Goal: Information Seeking & Learning: Learn about a topic

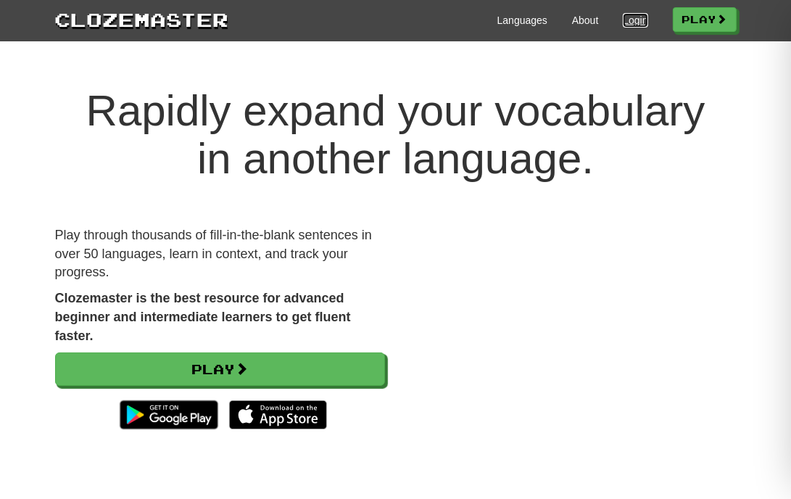
click at [623, 18] on link "Login" at bounding box center [635, 20] width 25 height 15
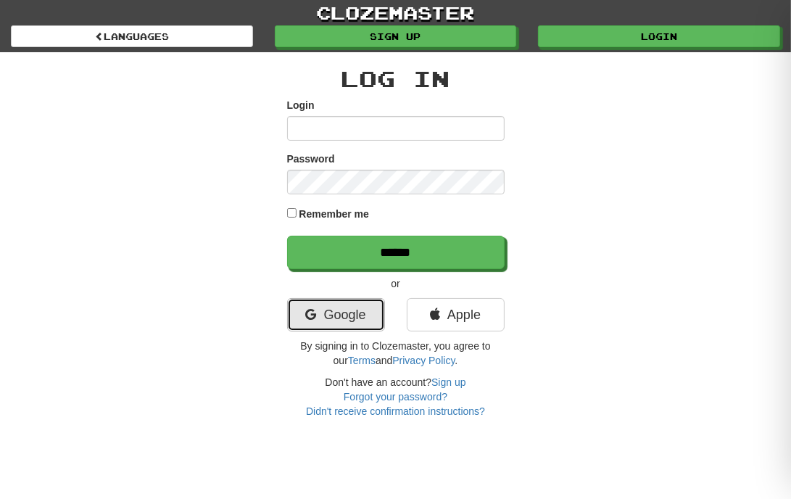
click at [354, 308] on link "Google" at bounding box center [336, 314] width 98 height 33
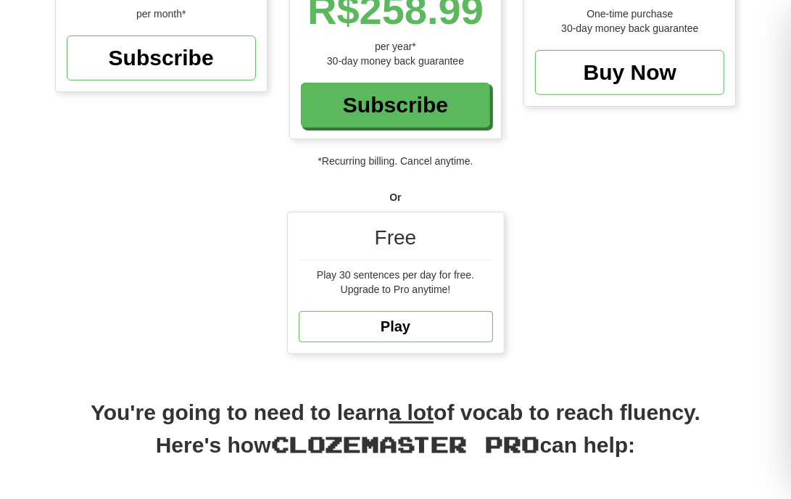
scroll to position [348, 0]
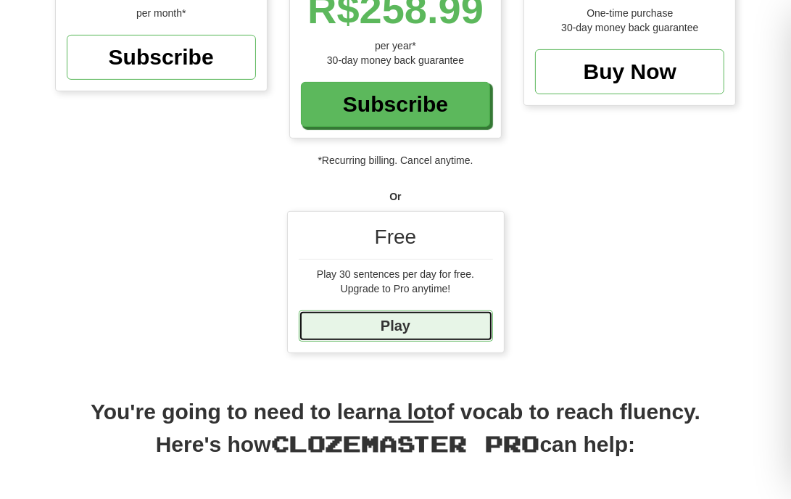
click at [389, 310] on link "Play" at bounding box center [396, 325] width 194 height 31
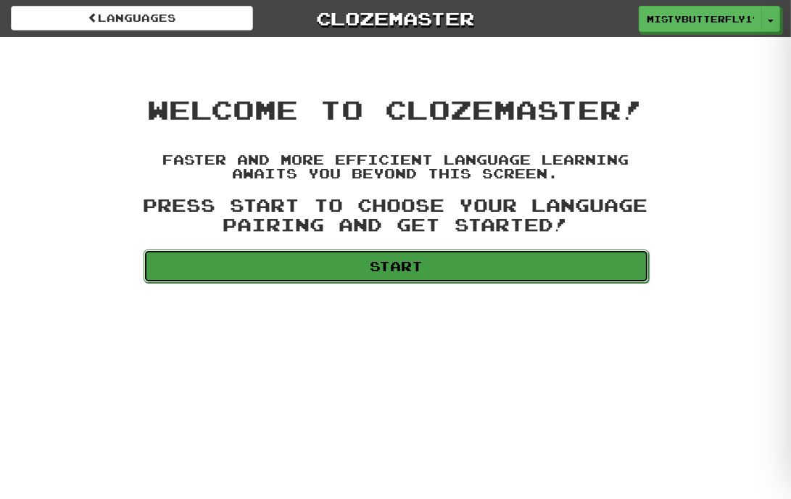
click at [380, 257] on link "Start" at bounding box center [397, 265] width 506 height 33
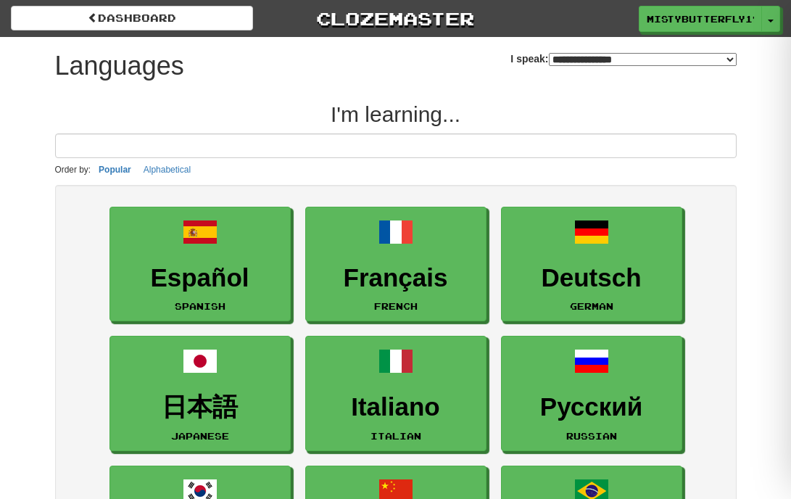
select select "*******"
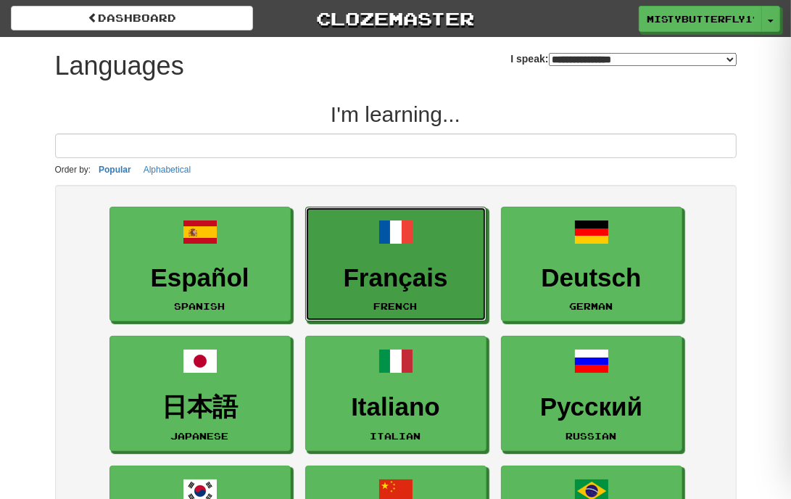
click at [380, 257] on link "Français French" at bounding box center [395, 264] width 181 height 115
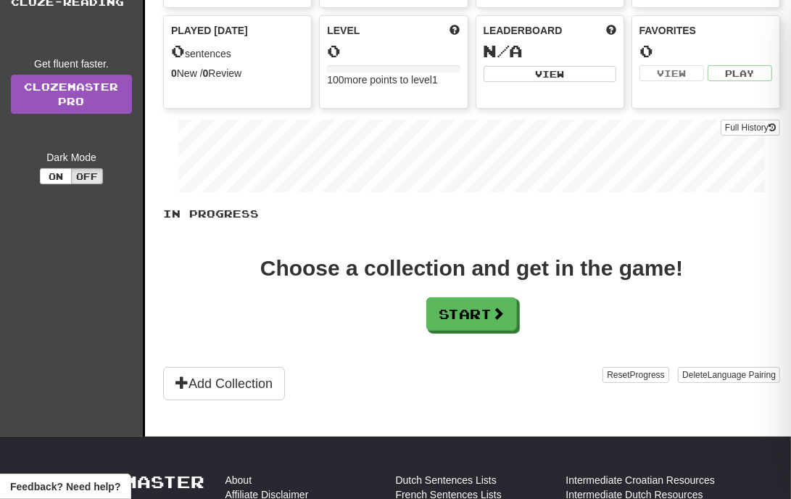
scroll to position [145, 0]
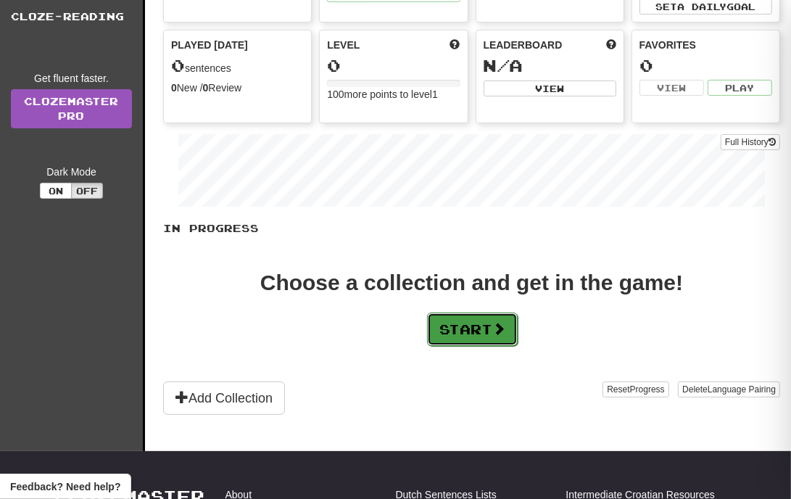
click at [490, 324] on button "Start" at bounding box center [472, 329] width 91 height 33
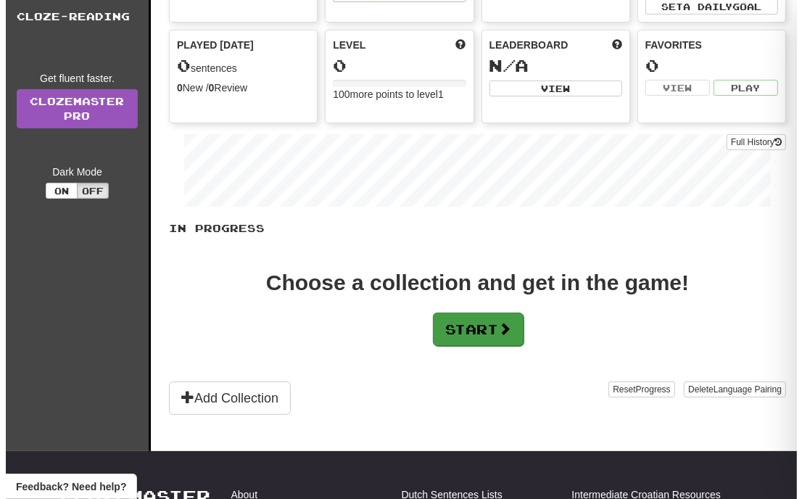
scroll to position [0, 0]
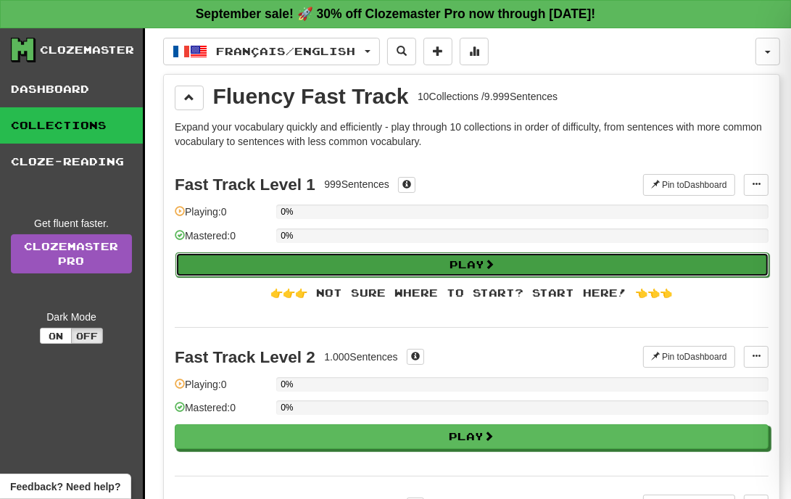
click at [436, 257] on button "Play" at bounding box center [473, 264] width 594 height 25
select select "**"
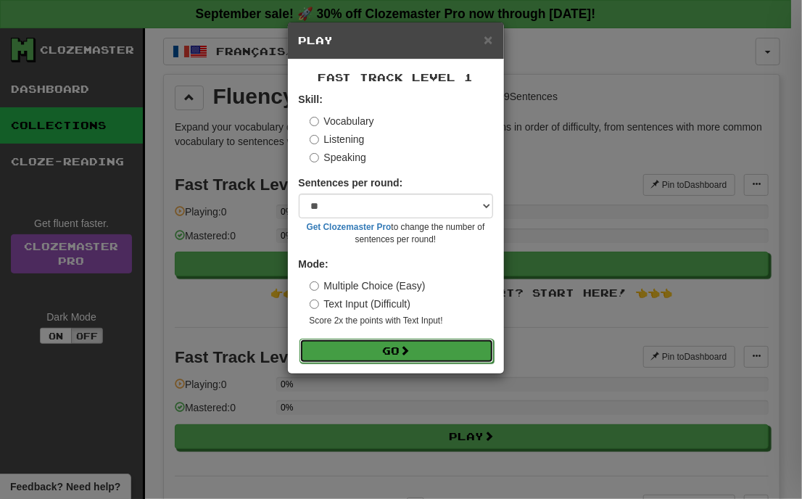
click at [392, 348] on button "Go" at bounding box center [397, 351] width 194 height 25
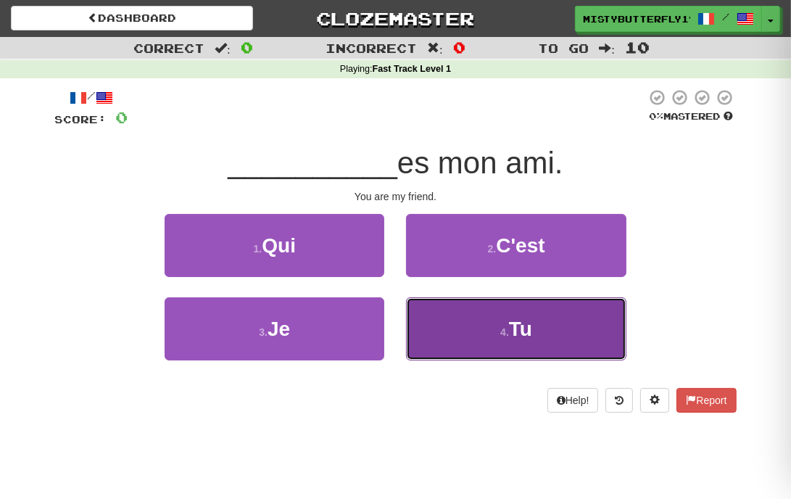
click at [447, 339] on button "4 . Tu" at bounding box center [516, 328] width 220 height 63
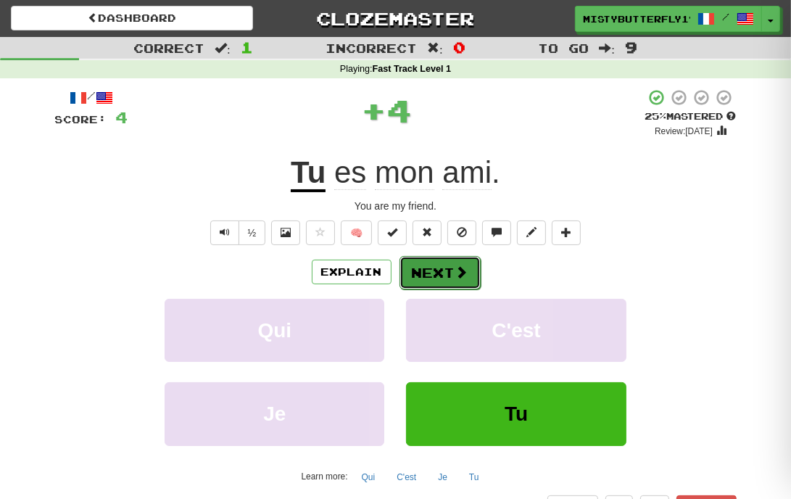
click at [427, 266] on button "Next" at bounding box center [440, 272] width 81 height 33
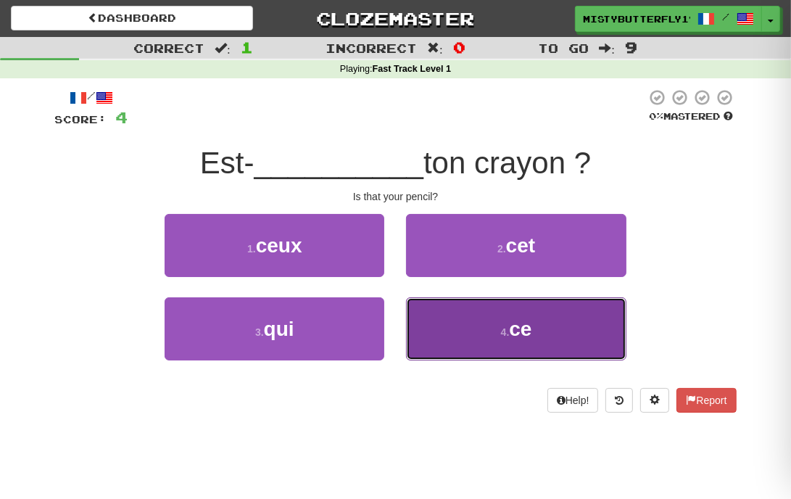
click at [479, 339] on button "4 . ce" at bounding box center [516, 328] width 220 height 63
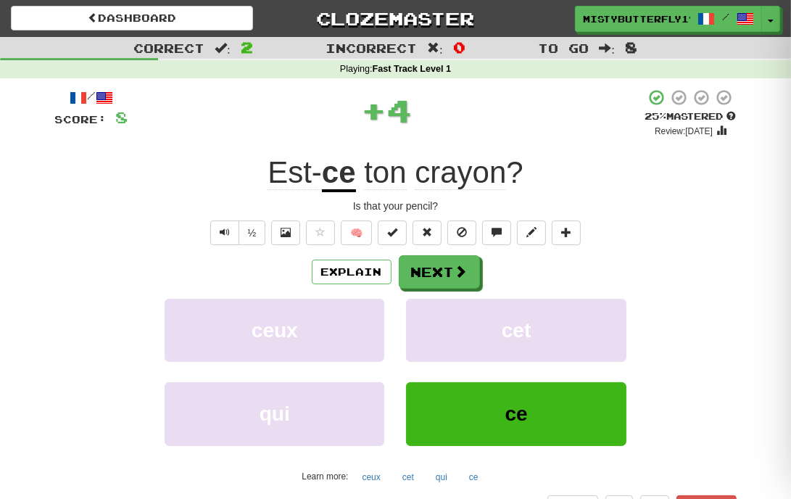
click at [413, 253] on div "/ Score: 8 + 4 25 % Mastered Review: 2025-09-22 Est- ce ton crayon ? Is that yo…" at bounding box center [396, 303] width 682 height 431
click at [432, 269] on button "Next" at bounding box center [440, 272] width 81 height 33
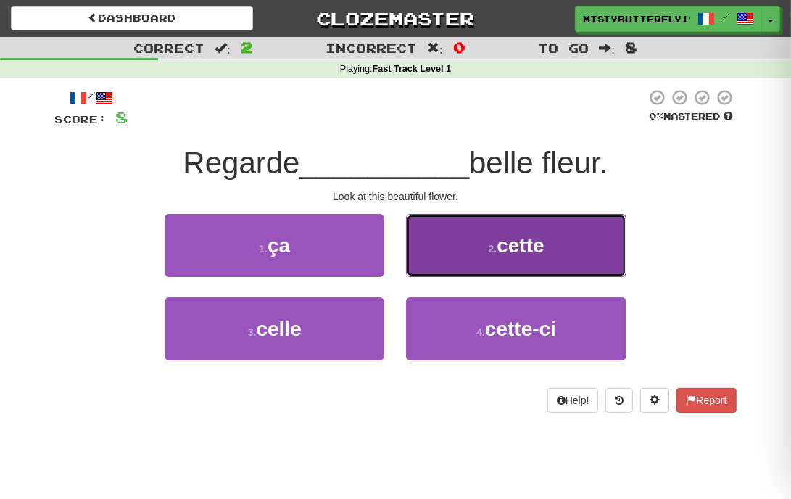
click at [458, 252] on button "2 . cette" at bounding box center [516, 245] width 220 height 63
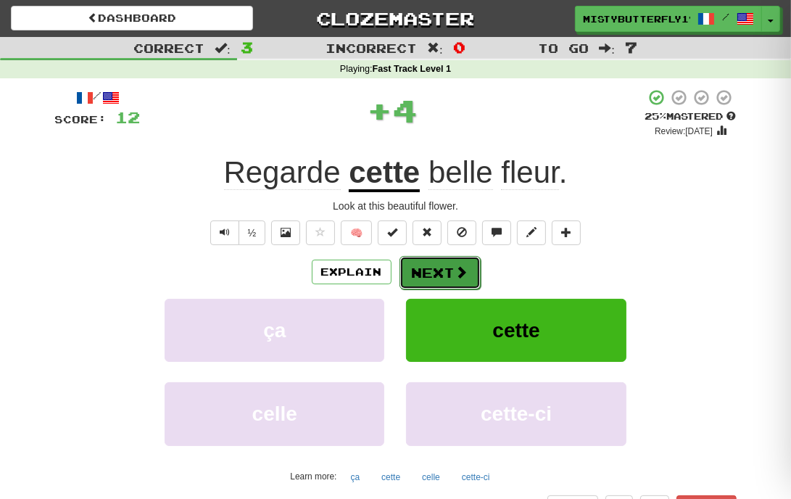
click at [438, 268] on button "Next" at bounding box center [440, 272] width 81 height 33
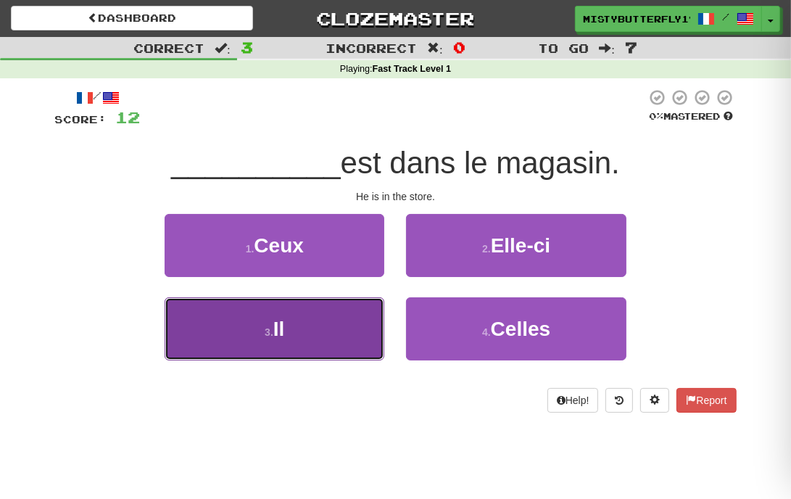
click at [348, 321] on button "3 . Il" at bounding box center [275, 328] width 220 height 63
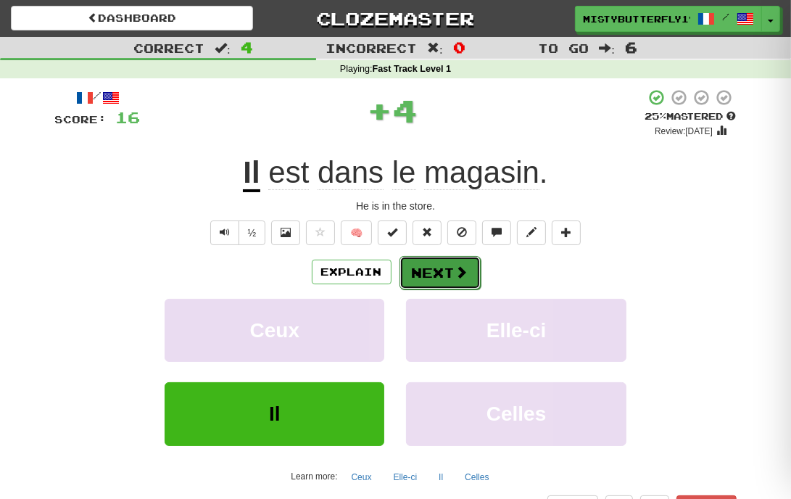
click at [445, 269] on button "Next" at bounding box center [440, 272] width 81 height 33
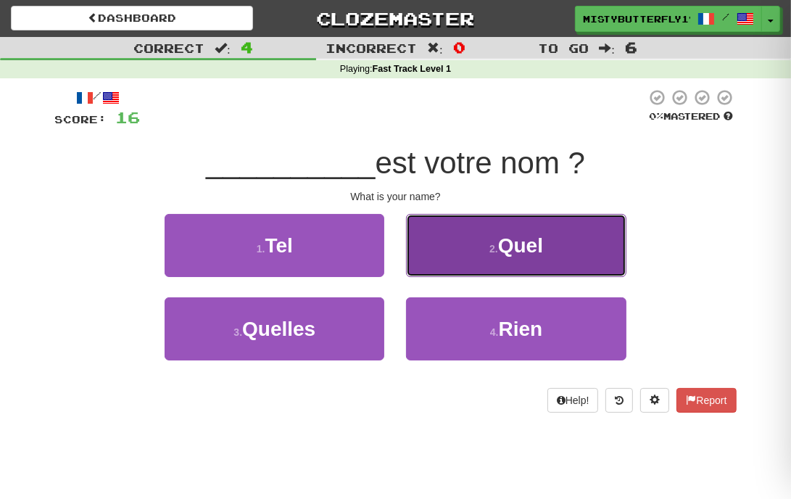
click at [479, 259] on button "2 . Quel" at bounding box center [516, 245] width 220 height 63
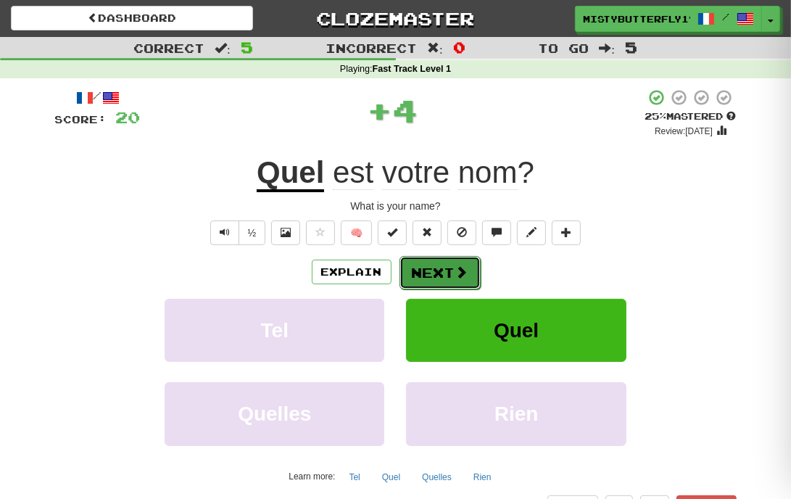
click at [434, 275] on button "Next" at bounding box center [440, 272] width 81 height 33
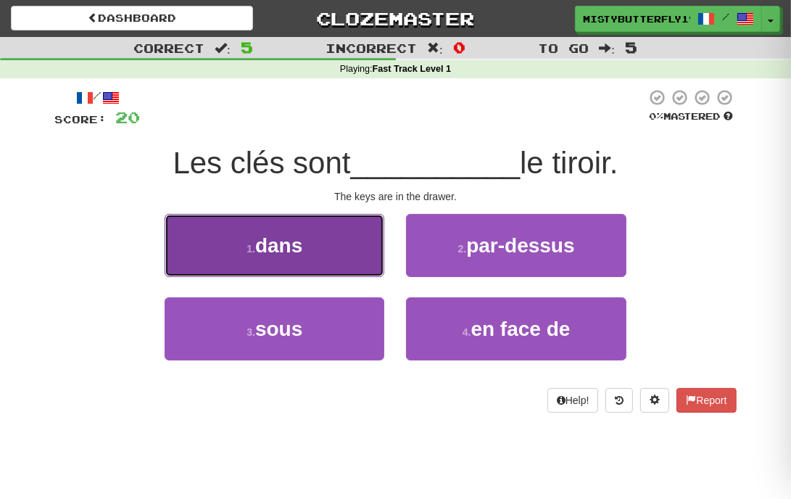
click at [329, 252] on button "1 . dans" at bounding box center [275, 245] width 220 height 63
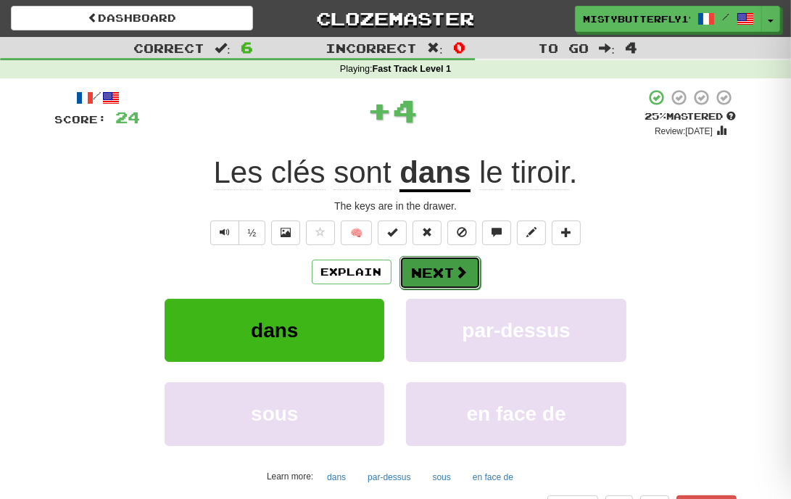
click at [440, 269] on button "Next" at bounding box center [440, 272] width 81 height 33
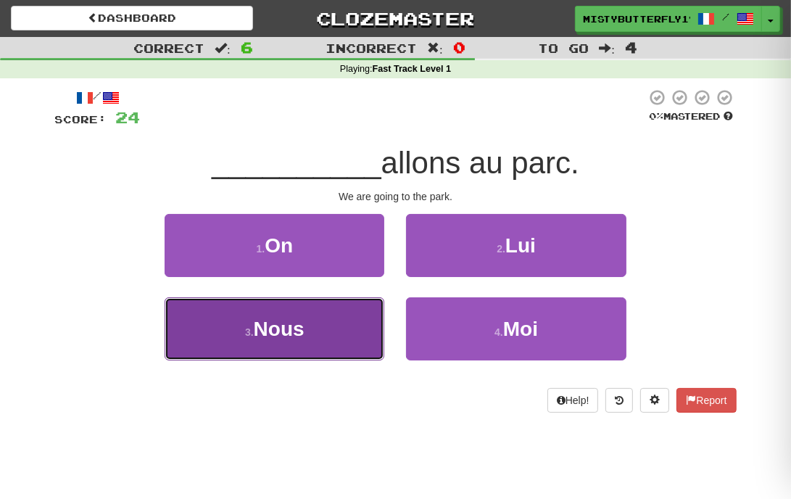
click at [322, 312] on button "3 . Nous" at bounding box center [275, 328] width 220 height 63
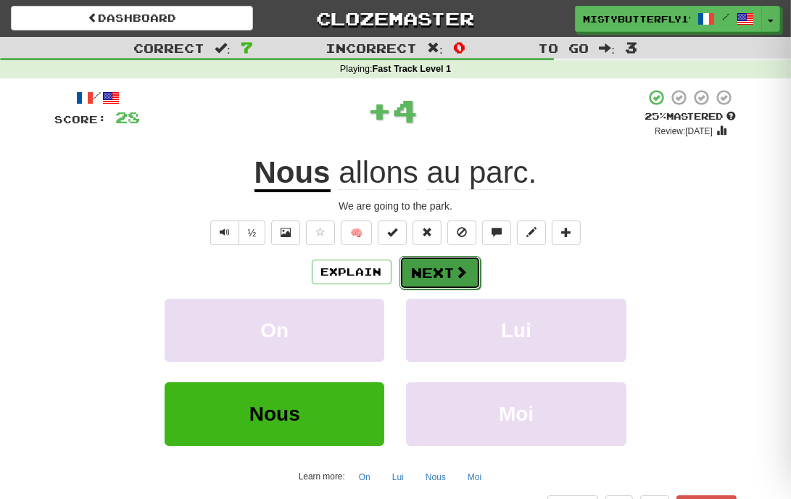
click at [442, 271] on button "Next" at bounding box center [440, 272] width 81 height 33
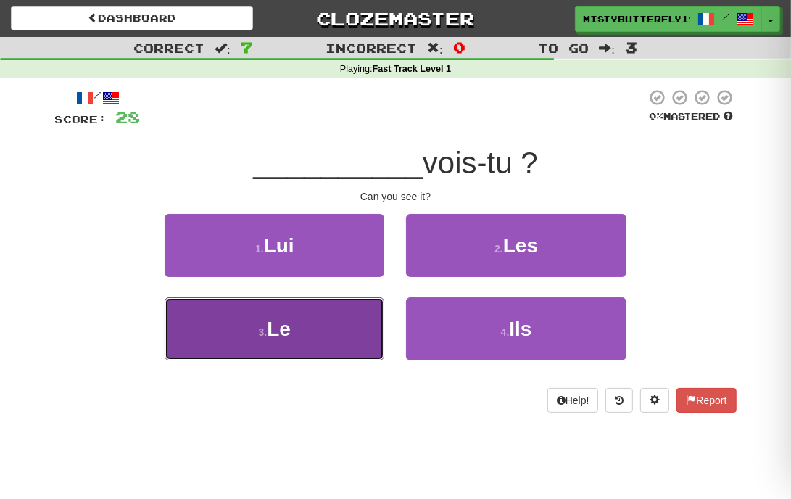
click at [337, 329] on button "3 . Le" at bounding box center [275, 328] width 220 height 63
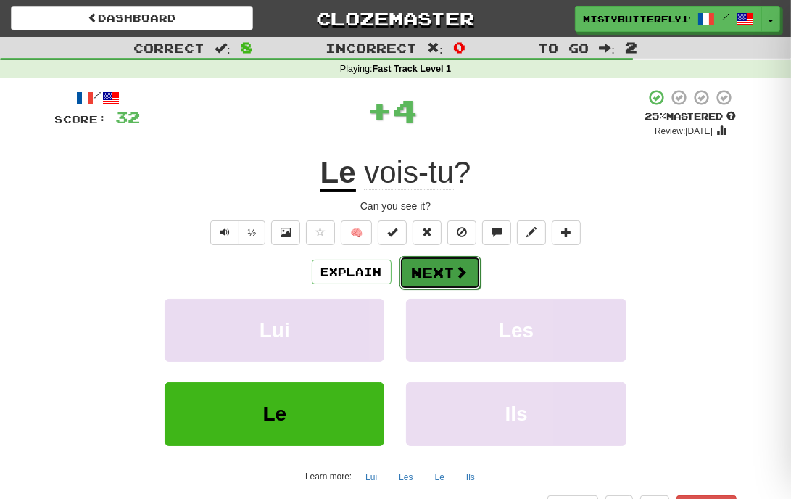
click at [474, 276] on button "Next" at bounding box center [440, 272] width 81 height 33
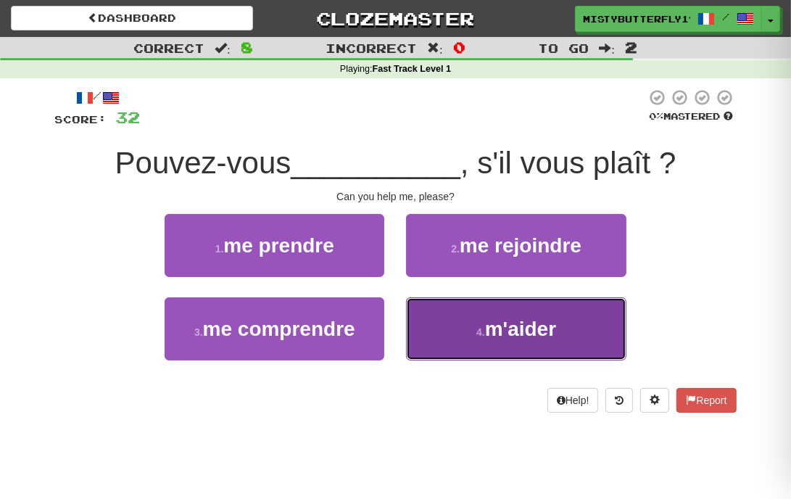
click at [497, 347] on button "4 . m'aider" at bounding box center [516, 328] width 220 height 63
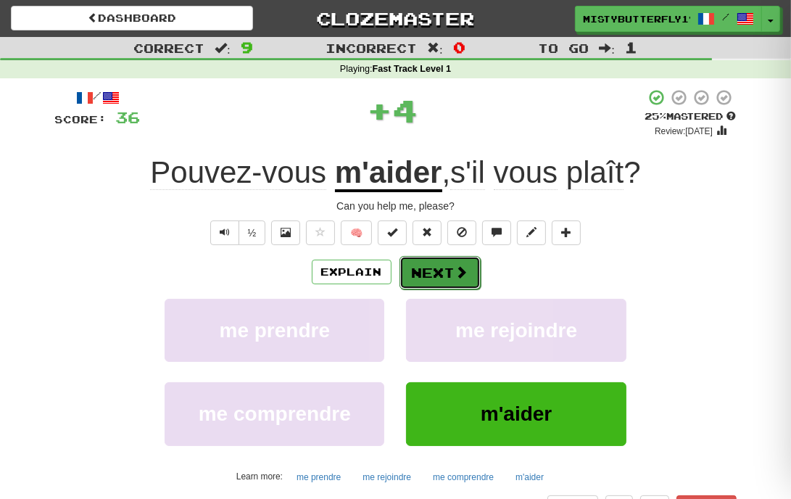
click at [433, 264] on button "Next" at bounding box center [440, 272] width 81 height 33
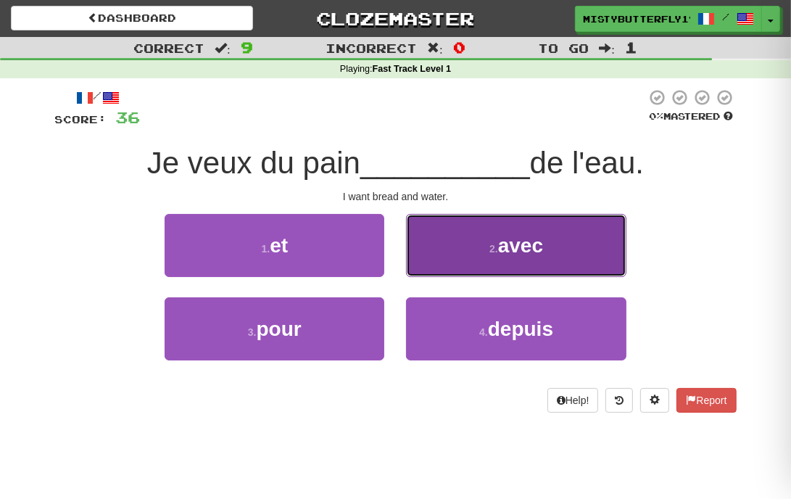
click at [508, 263] on button "2 . avec" at bounding box center [516, 245] width 220 height 63
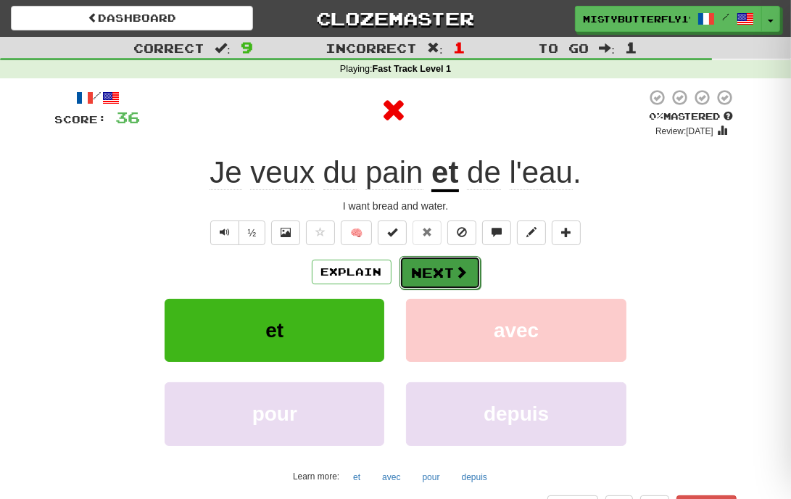
click at [421, 277] on button "Next" at bounding box center [440, 272] width 81 height 33
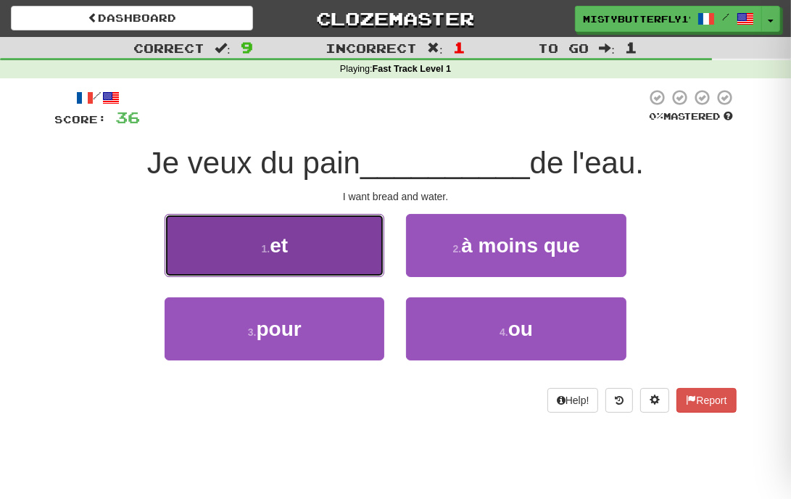
click at [320, 243] on button "1 . et" at bounding box center [275, 245] width 220 height 63
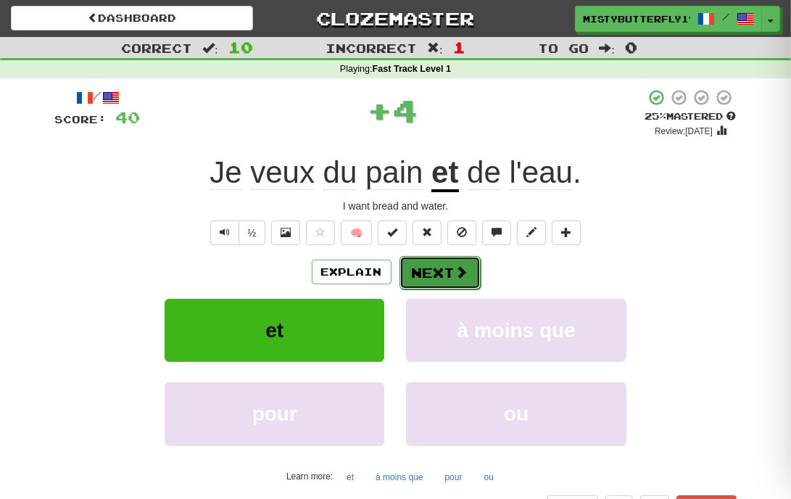
click at [442, 268] on button "Next" at bounding box center [440, 272] width 81 height 33
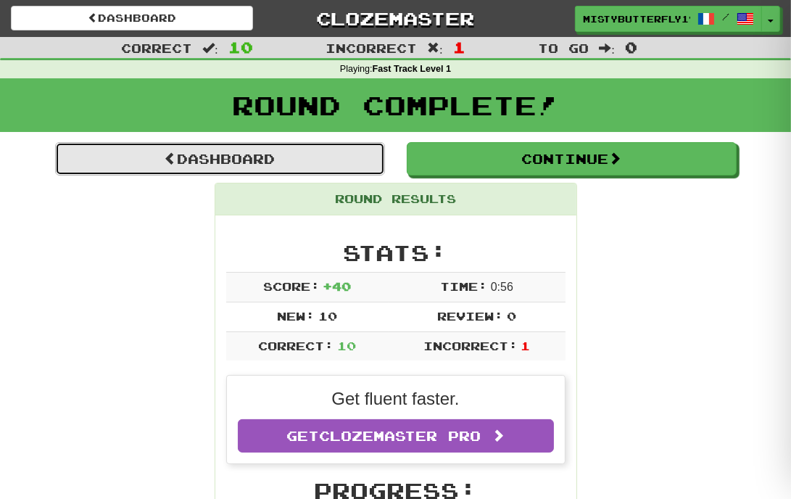
click at [273, 149] on link "Dashboard" at bounding box center [220, 158] width 330 height 33
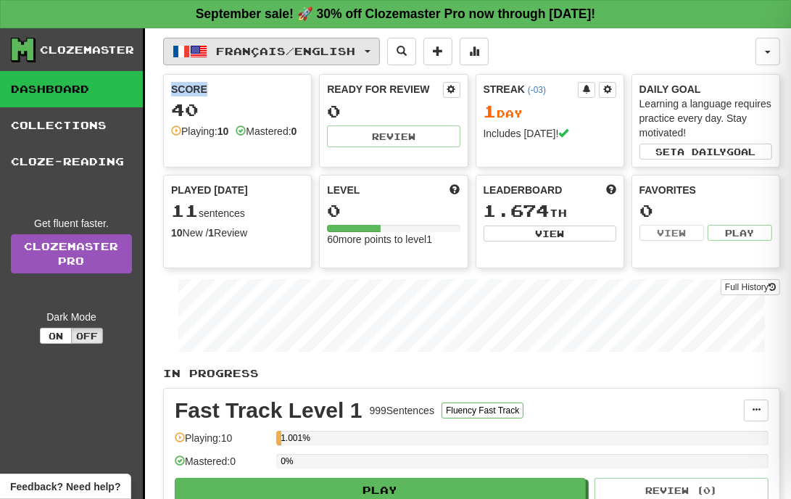
drag, startPoint x: 302, startPoint y: 71, endPoint x: 278, endPoint y: 45, distance: 35.9
click at [278, 45] on div "Français / English Français / English Streak: 1 Review: 0 Points [DATE]: 40 Lan…" at bounding box center [471, 324] width 617 height 593
click at [278, 45] on span "Français / English" at bounding box center [286, 51] width 139 height 12
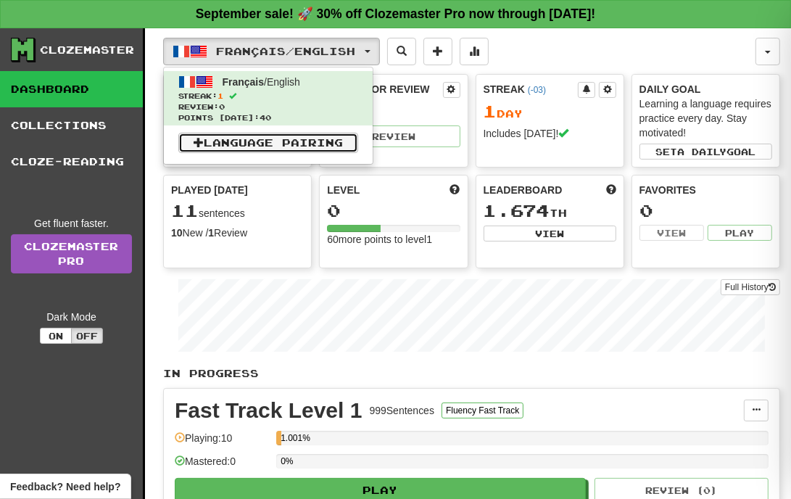
click at [272, 136] on link "Language Pairing" at bounding box center [268, 143] width 180 height 20
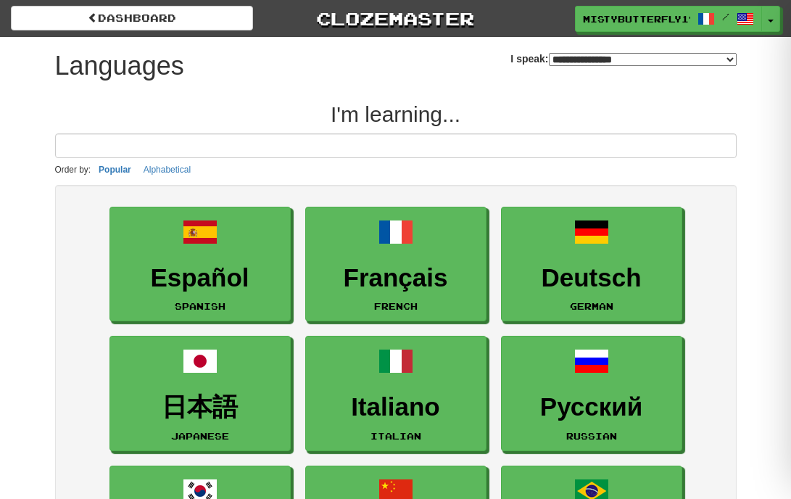
select select "*******"
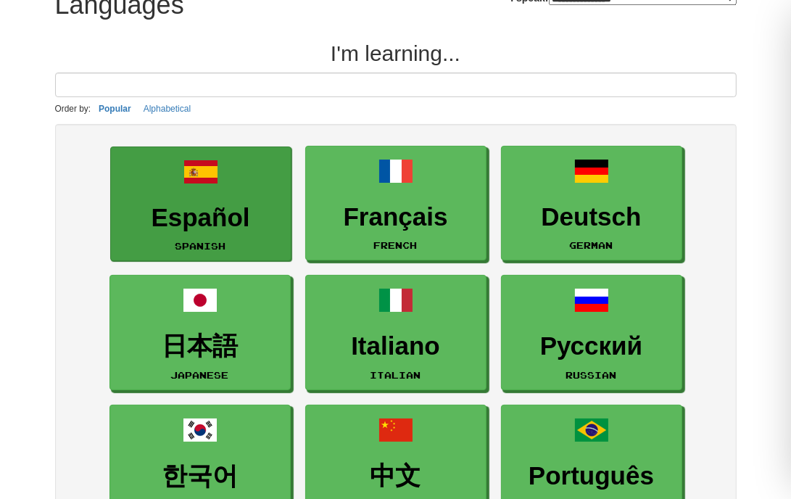
scroll to position [55, 0]
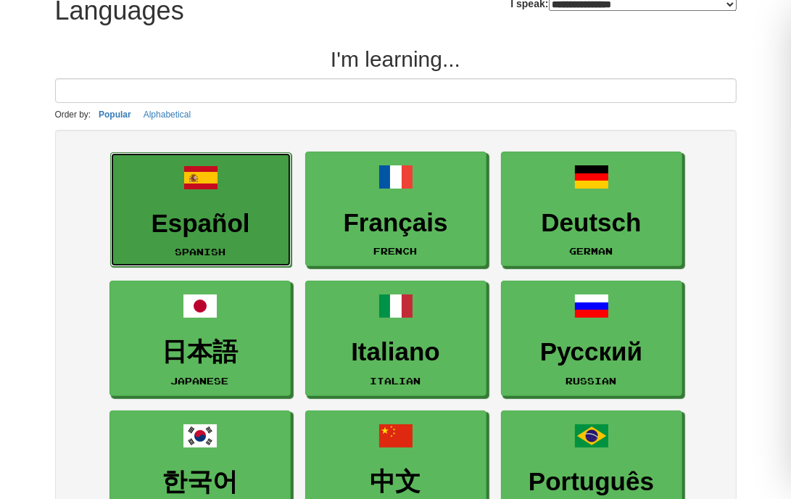
click at [239, 205] on link "Español Spanish" at bounding box center [200, 209] width 181 height 115
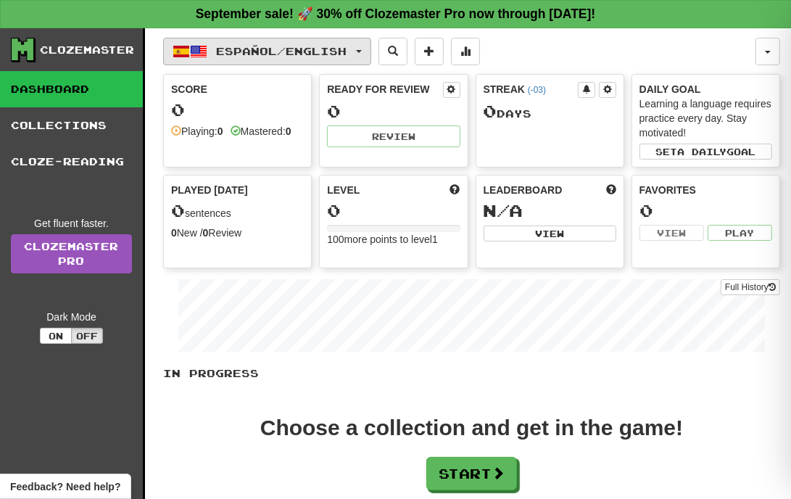
click at [270, 50] on span "Español / English" at bounding box center [282, 51] width 131 height 12
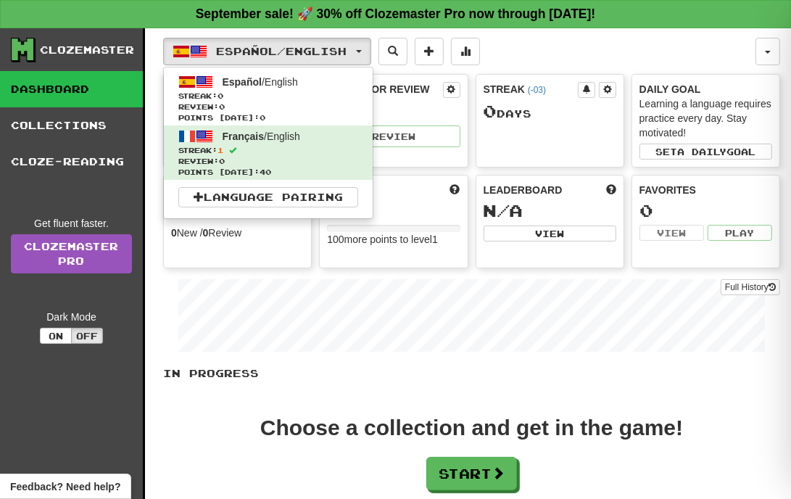
click at [160, 294] on div "Clozemaster Dashboard Collections Cloze-Reading Get fluent faster. Clozemaster …" at bounding box center [396, 312] width 770 height 568
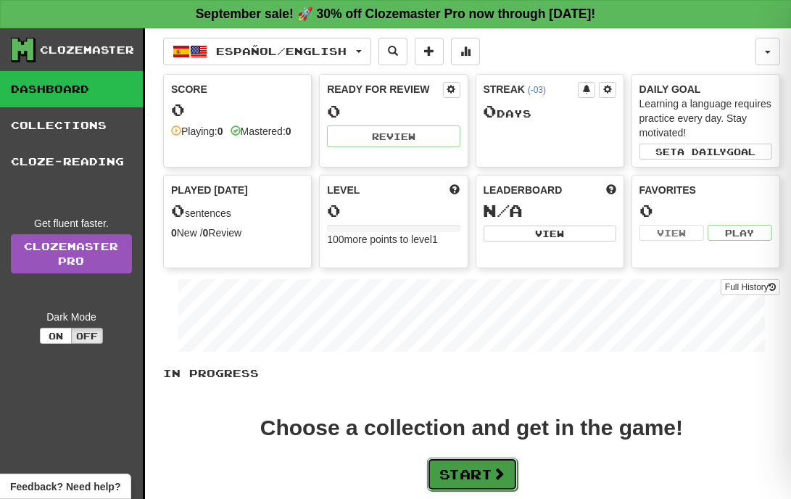
click at [435, 466] on button "Start" at bounding box center [472, 474] width 91 height 33
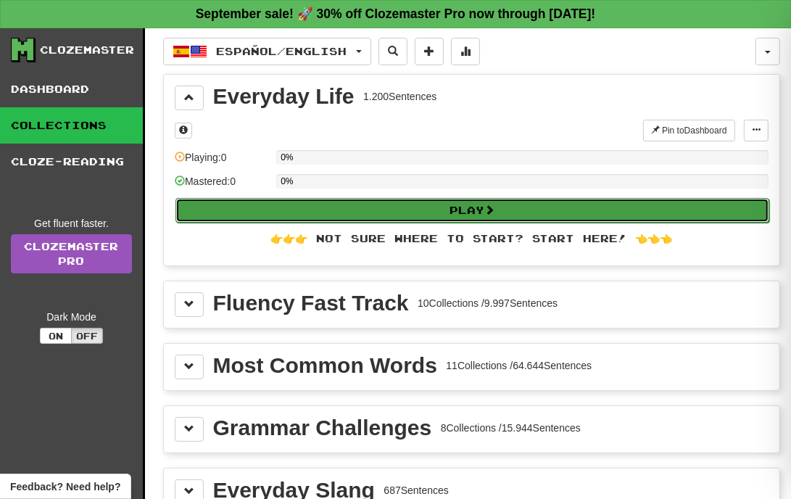
click at [423, 206] on button "Play" at bounding box center [473, 210] width 594 height 25
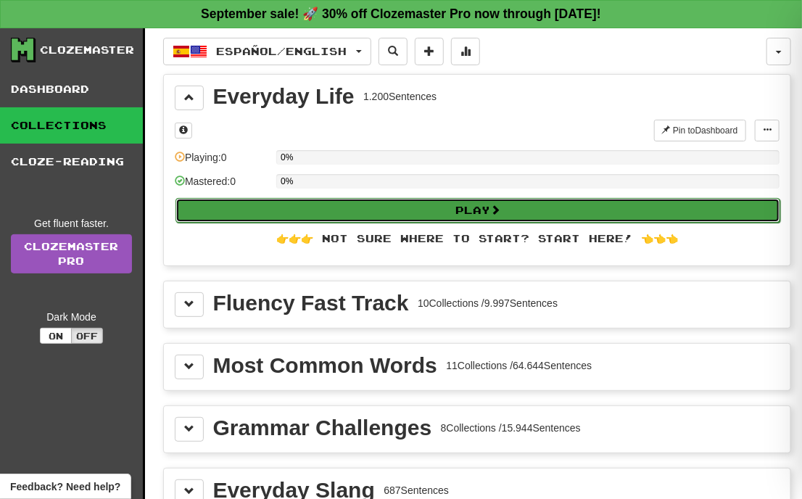
select select "**"
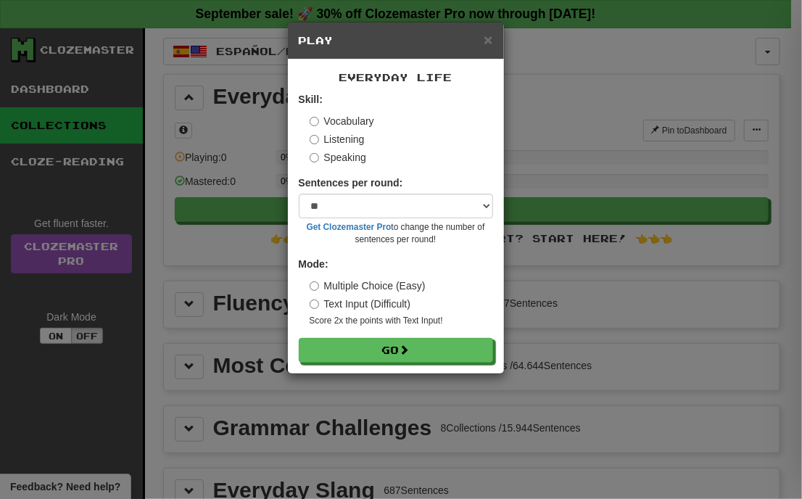
click at [368, 304] on label "Text Input (Difficult)" at bounding box center [361, 304] width 102 height 15
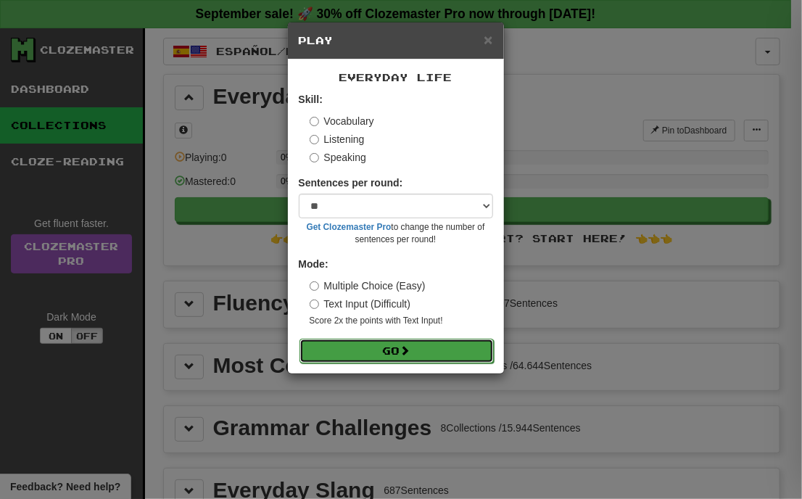
click at [381, 342] on button "Go" at bounding box center [397, 351] width 194 height 25
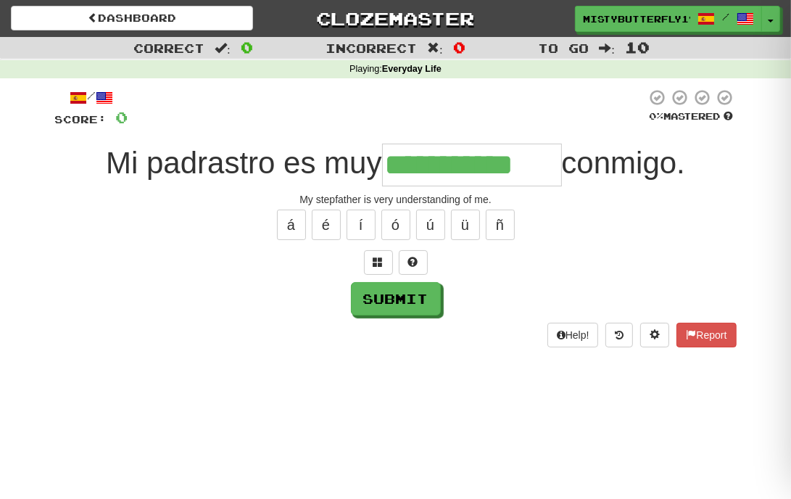
type input "**********"
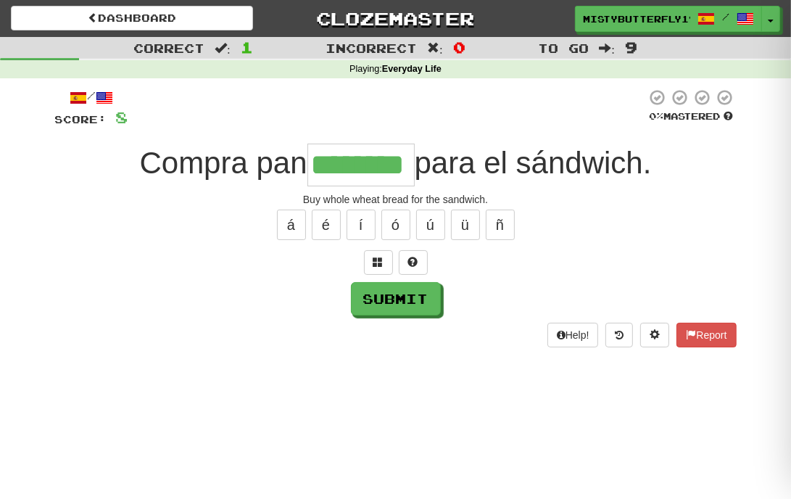
type input "********"
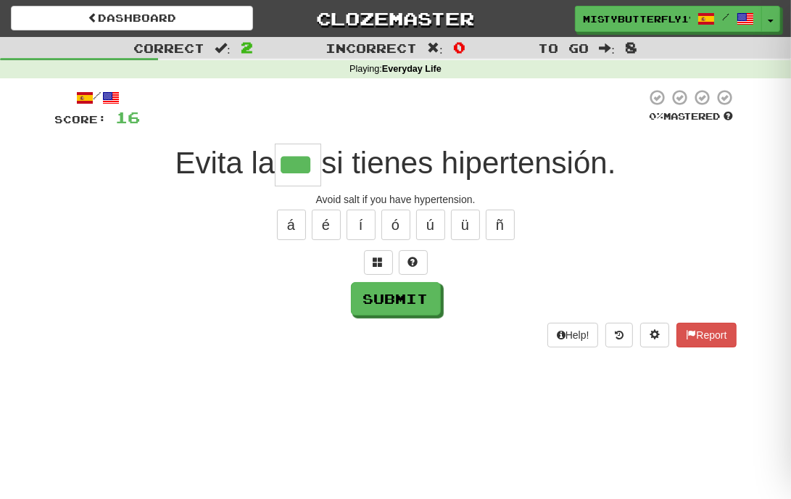
type input "***"
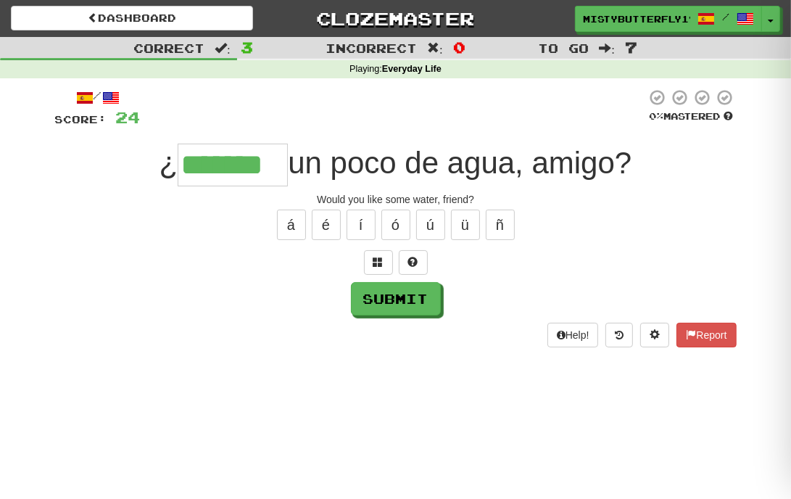
scroll to position [0, 1]
type input "******"
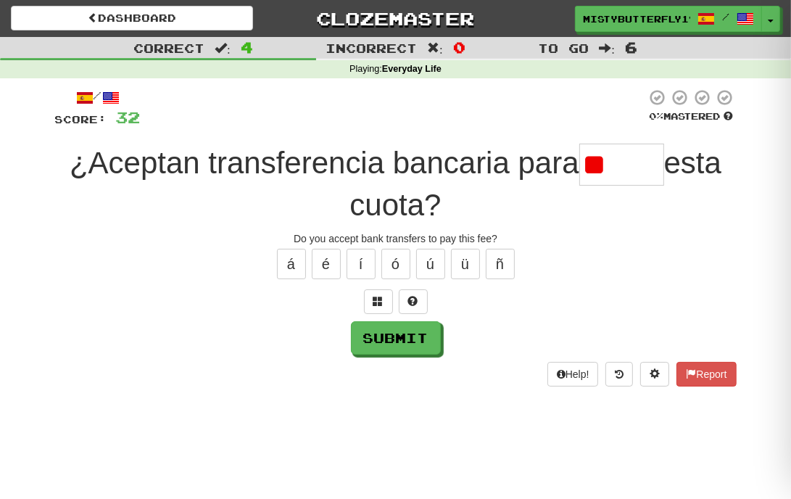
type input "*"
type input "*****"
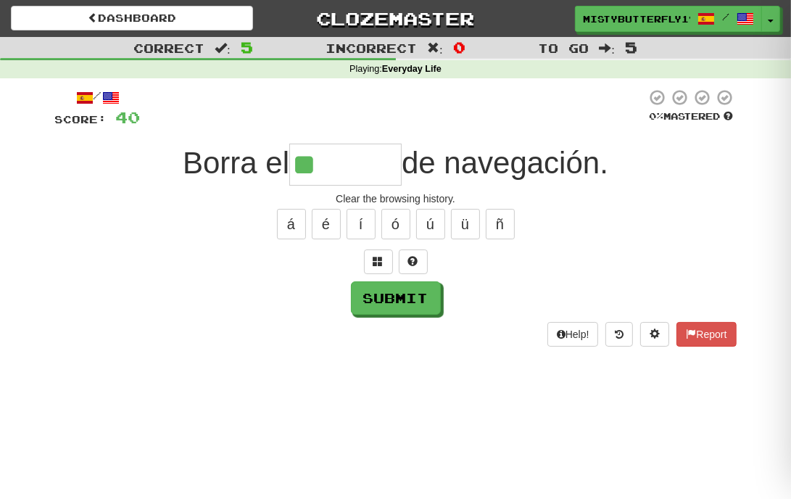
type input "*"
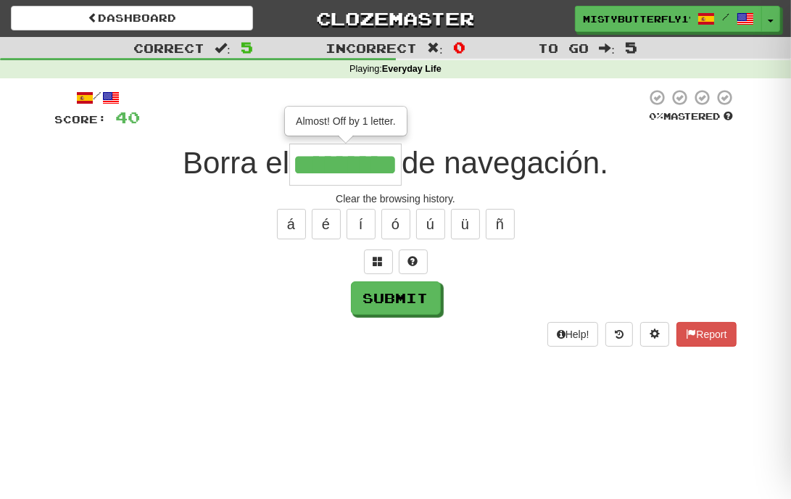
type input "*********"
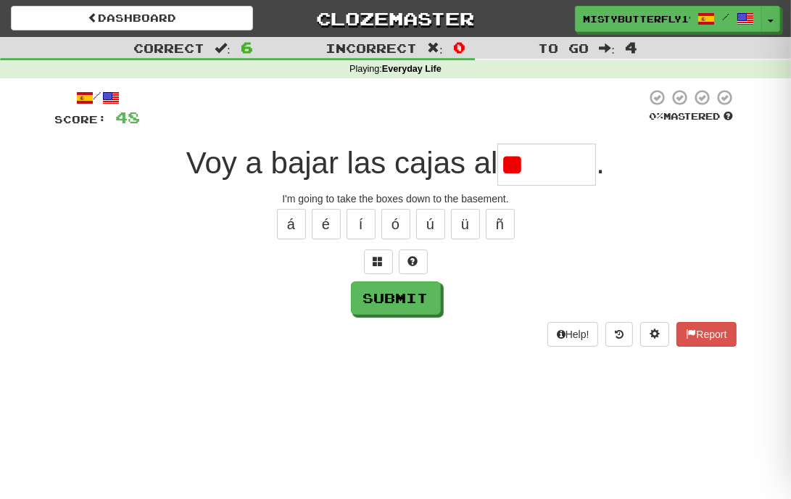
type input "*"
type input "******"
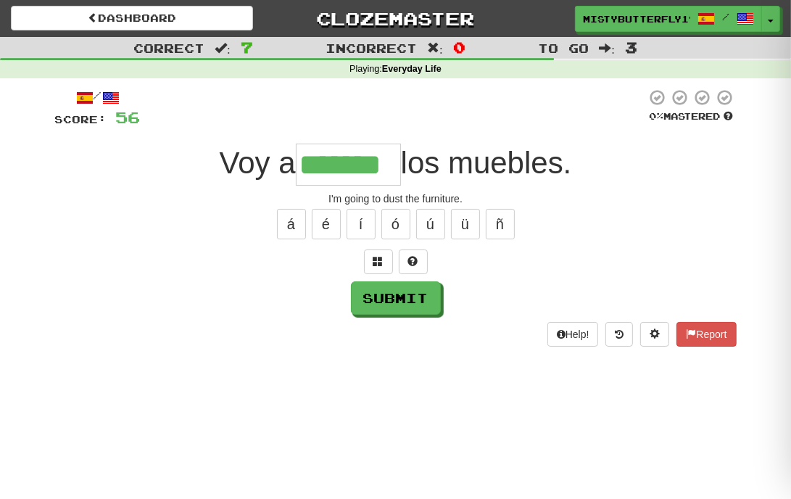
type input "*******"
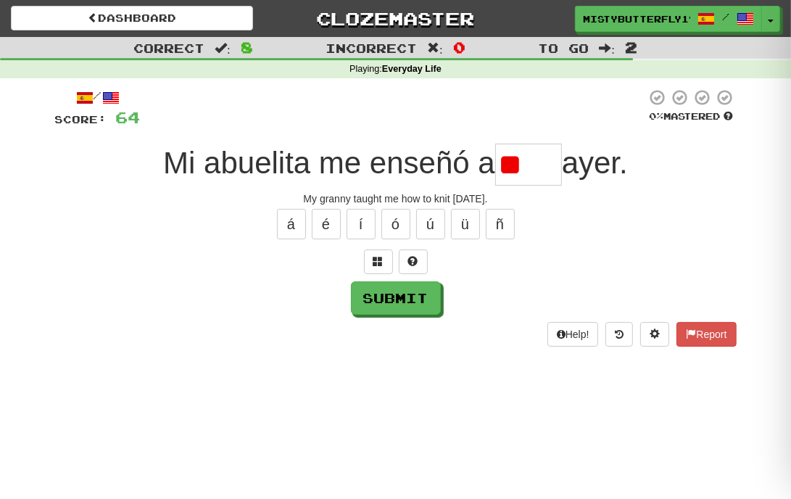
type input "*"
type input "*****"
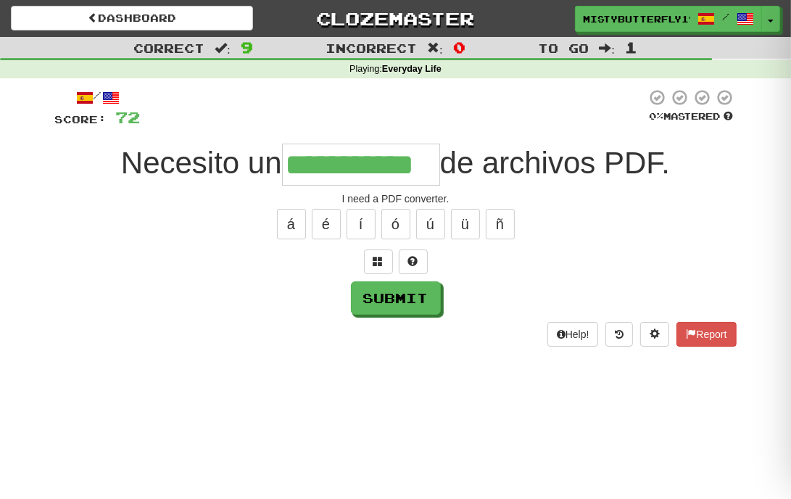
type input "**********"
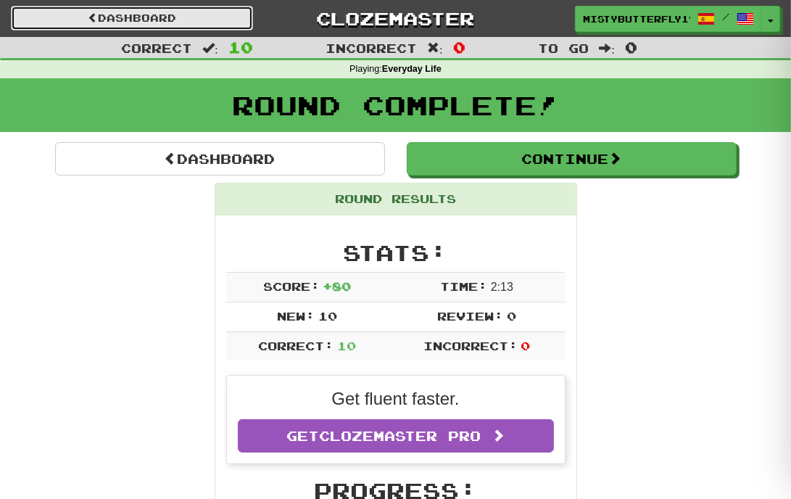
click at [147, 20] on link "Dashboard" at bounding box center [132, 18] width 242 height 25
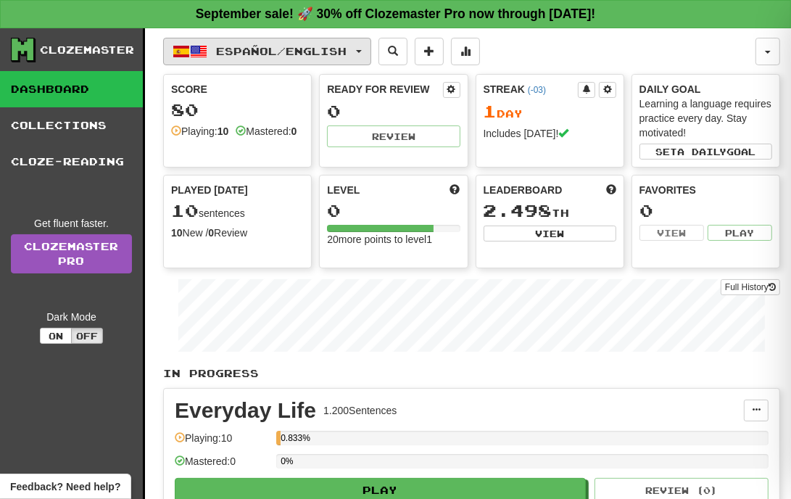
click at [255, 49] on span "Español / English" at bounding box center [282, 51] width 131 height 12
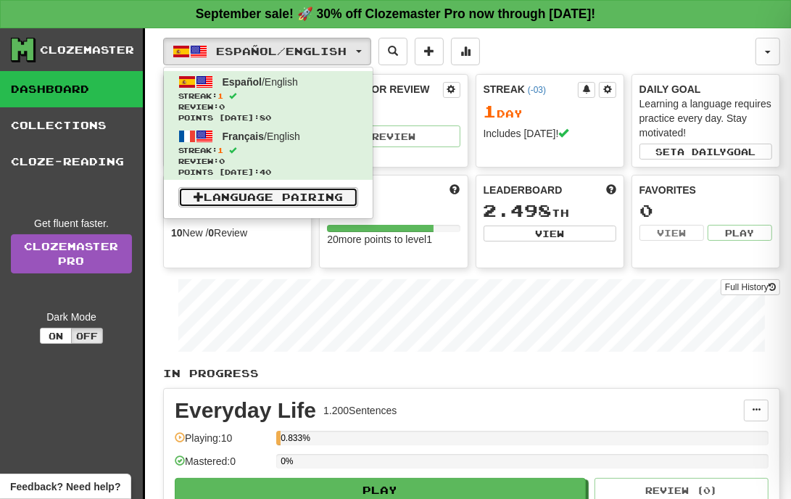
click at [268, 199] on link "Language Pairing" at bounding box center [268, 197] width 180 height 20
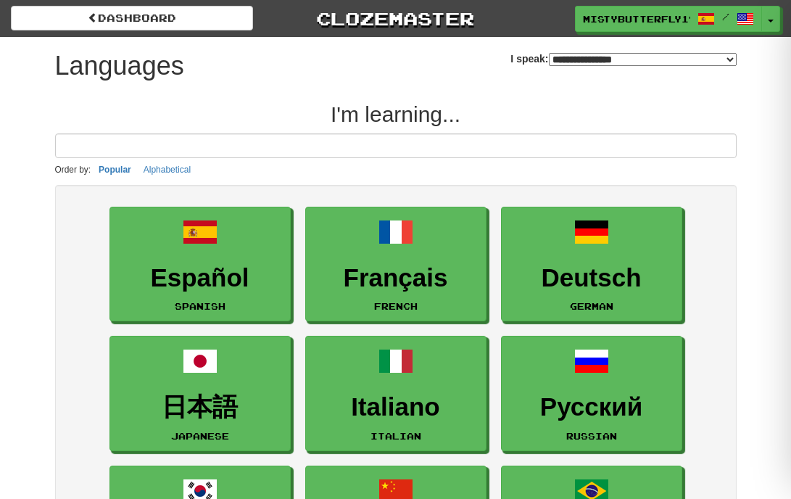
select select "*******"
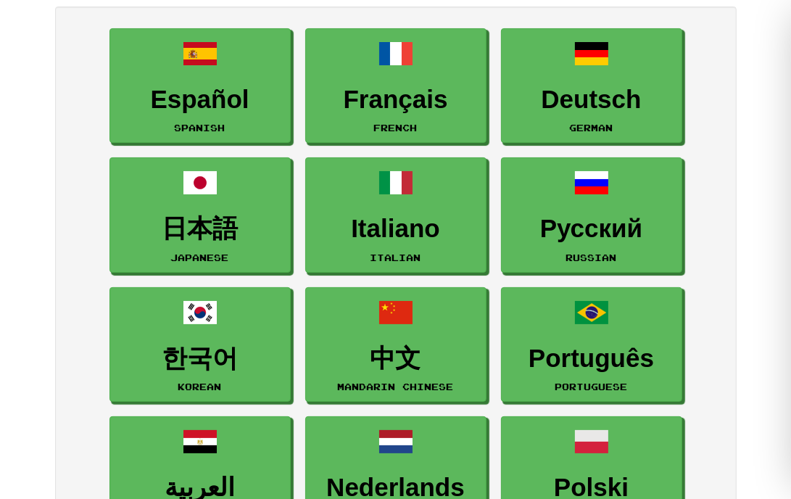
scroll to position [176, 0]
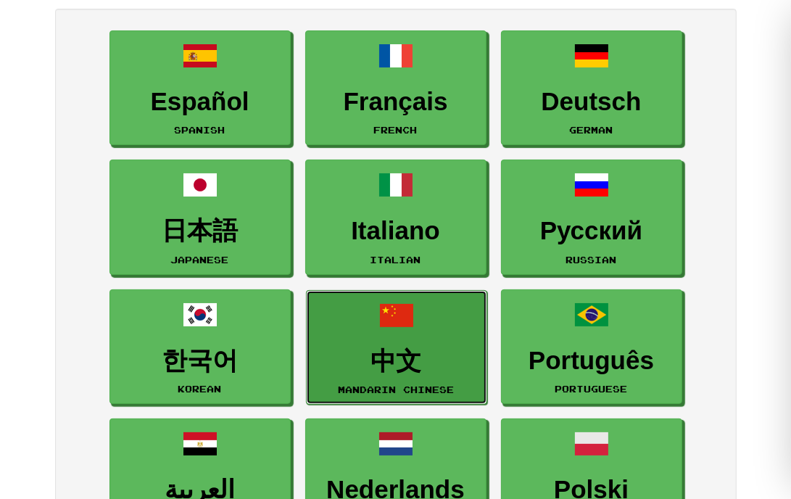
click at [389, 337] on link "中文 Mandarin Chinese" at bounding box center [396, 347] width 181 height 115
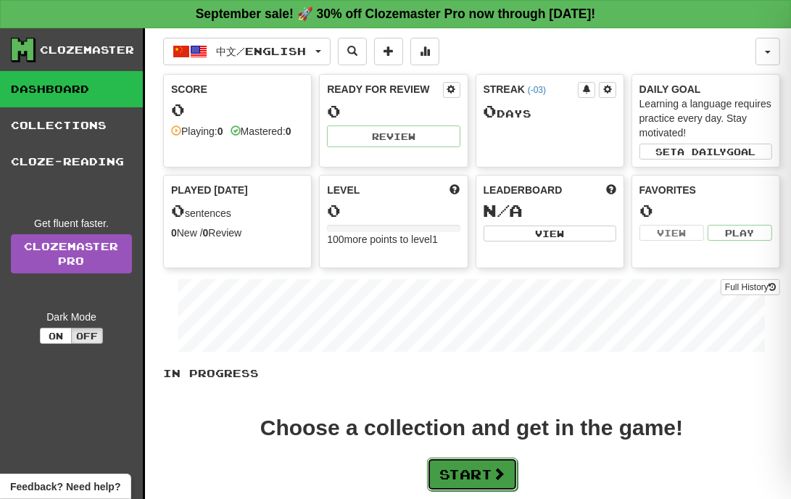
click at [479, 478] on button "Start" at bounding box center [472, 474] width 91 height 33
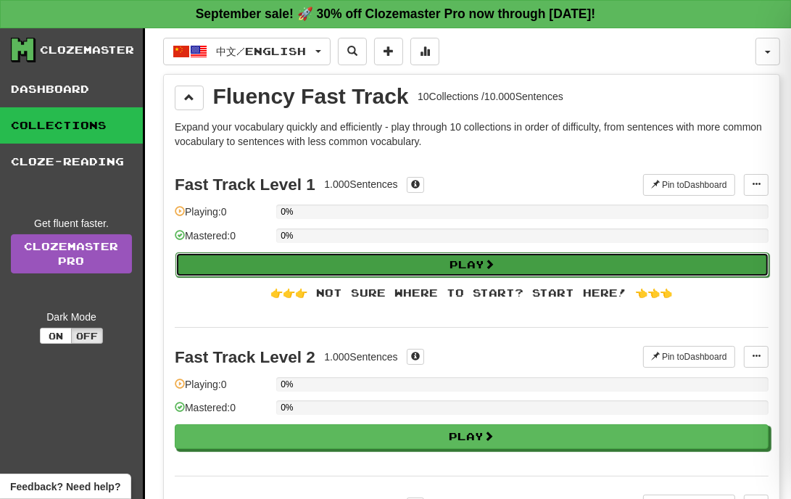
click at [422, 257] on button "Play" at bounding box center [473, 264] width 594 height 25
select select "**"
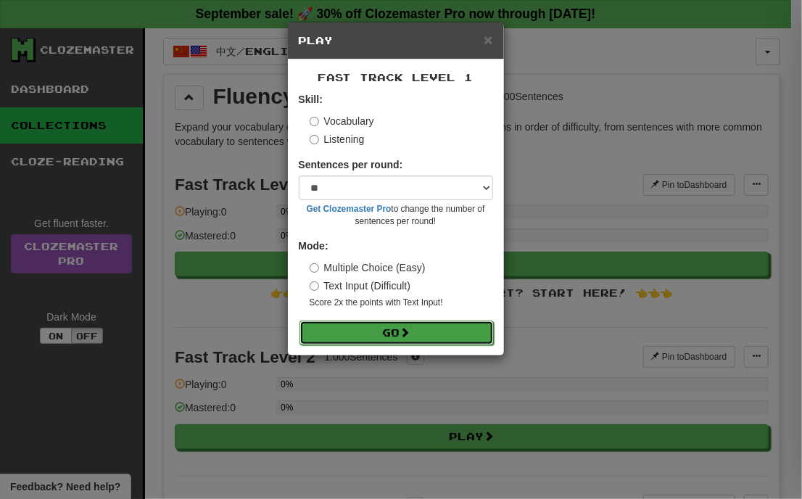
click at [400, 333] on button "Go" at bounding box center [397, 333] width 194 height 25
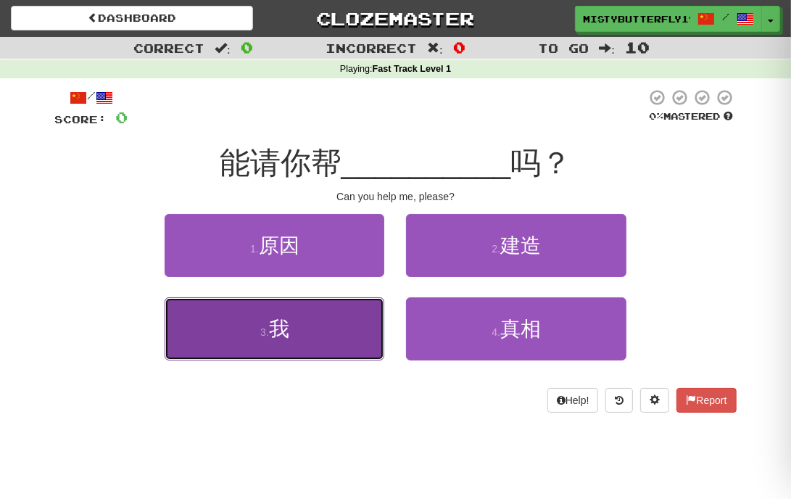
click at [303, 318] on button "3 . 我" at bounding box center [275, 328] width 220 height 63
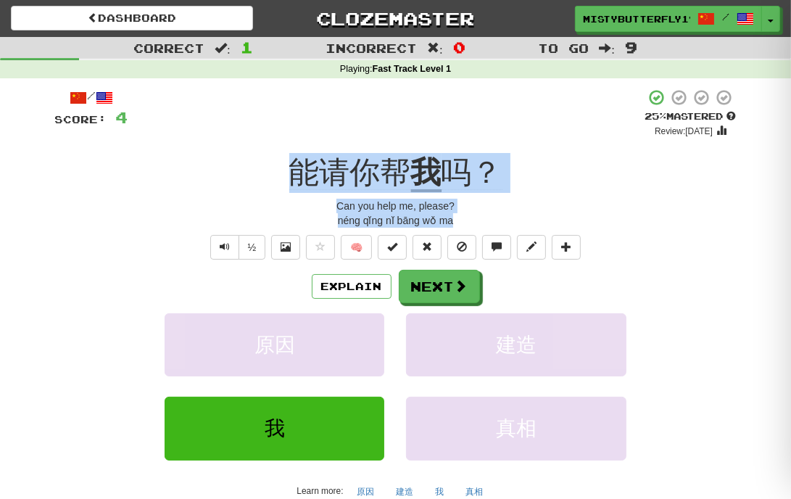
drag, startPoint x: 284, startPoint y: 168, endPoint x: 463, endPoint y: 215, distance: 185.4
click at [463, 215] on div "/ Score: 4 + 4 25 % Mastered Review: [DATE] 能请你帮 我 吗？ Can you help me, please? …" at bounding box center [396, 310] width 682 height 445
copy div "能请你帮 我 吗？ Can you help me, please? néng qǐng nǐ bāng wǒ ma"
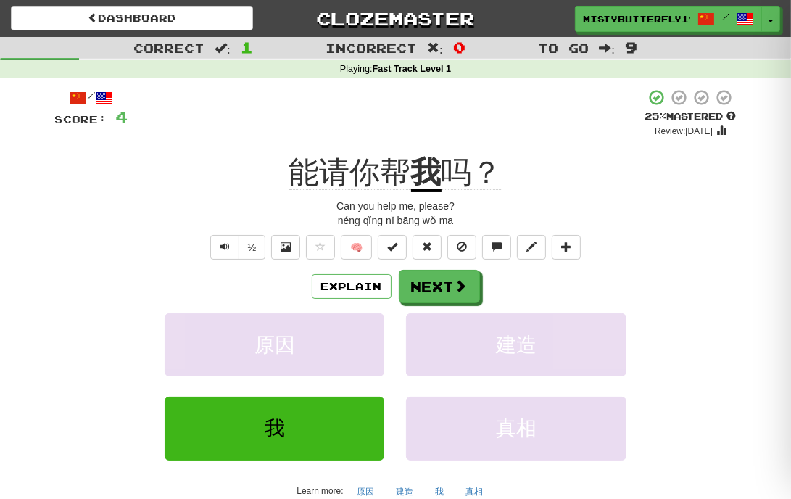
click at [441, 266] on div "/ Score: 4 + 4 25 % Mastered Review: [DATE] 能请你帮 我 吗？ Can you help me, please? …" at bounding box center [396, 310] width 682 height 445
click at [450, 276] on button "Next" at bounding box center [440, 287] width 81 height 33
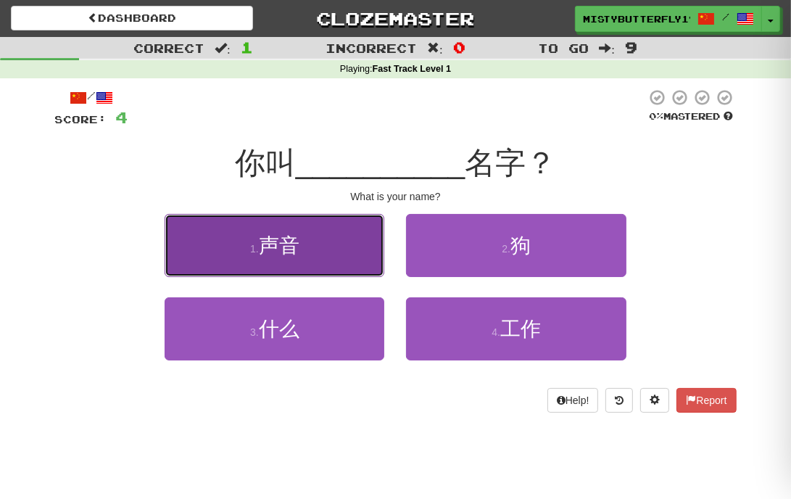
click at [319, 265] on button "1 . 声音" at bounding box center [275, 245] width 220 height 63
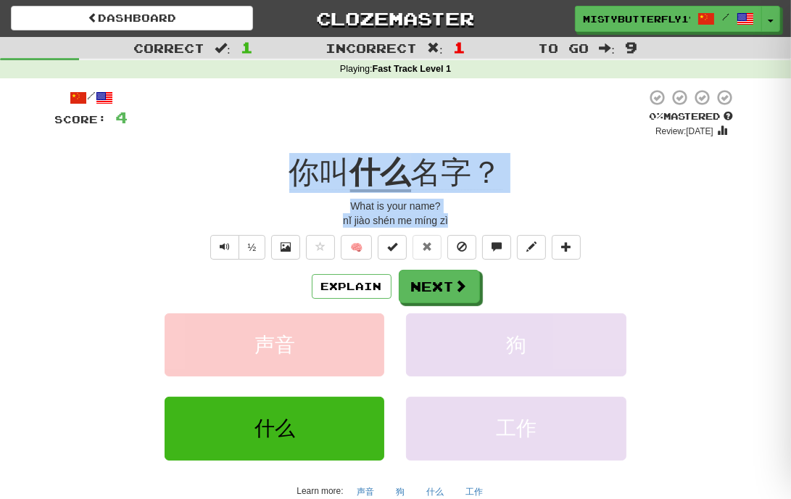
drag, startPoint x: 292, startPoint y: 165, endPoint x: 455, endPoint y: 220, distance: 172.5
click at [455, 220] on div "/ Score: 4 0 % Mastered Review: 2025-09-21 你叫 什么 名字？ What is your name? nǐ jiào…" at bounding box center [396, 310] width 682 height 445
copy div "你叫 什么 名字？ What is your name? nǐ jiào shén me míng zì"
click at [435, 279] on button "Next" at bounding box center [440, 287] width 81 height 33
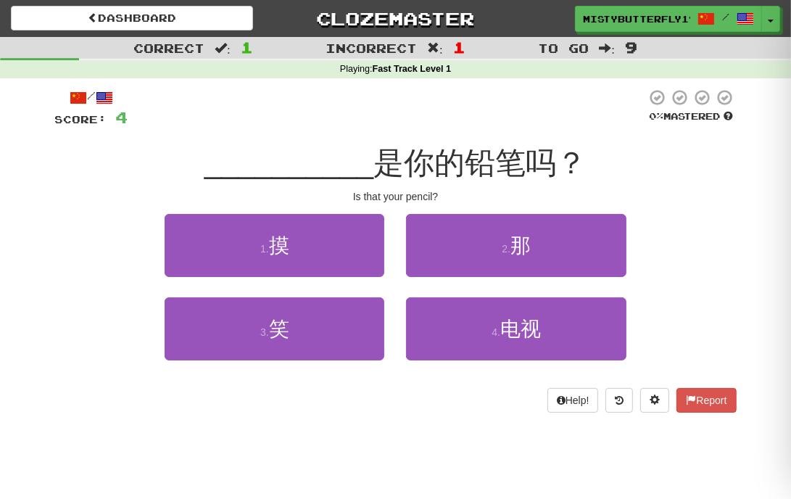
click at [400, 286] on div "2 . 那" at bounding box center [516, 255] width 242 height 83
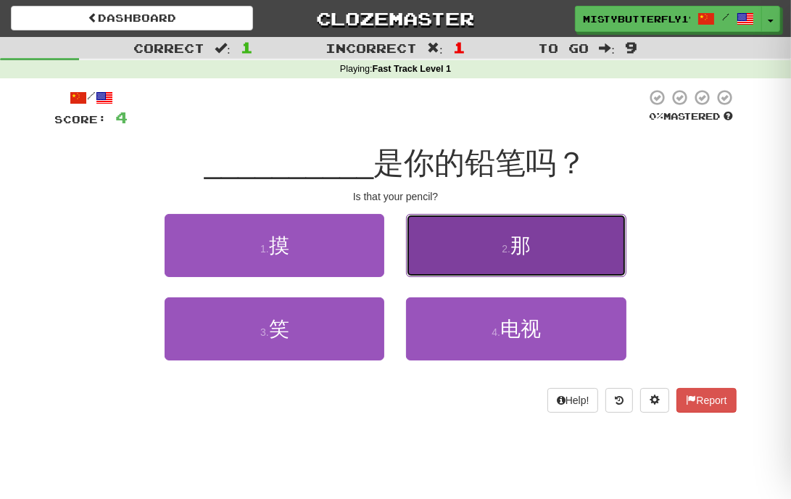
click at [548, 255] on button "2 . 那" at bounding box center [516, 245] width 220 height 63
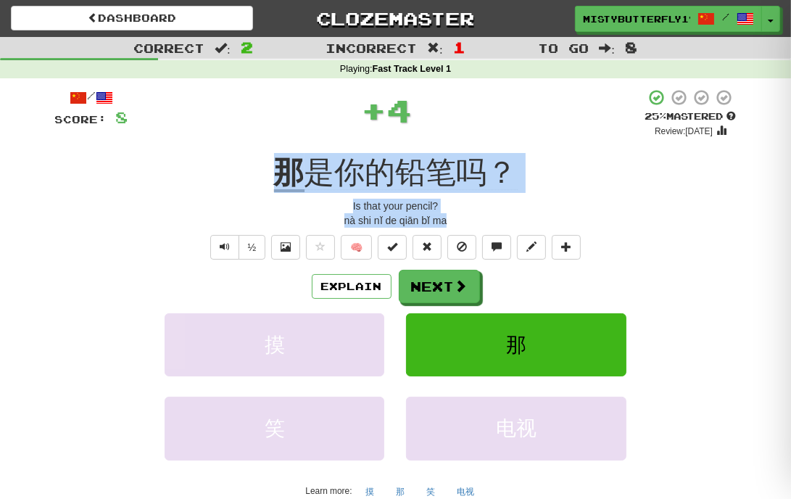
drag, startPoint x: 271, startPoint y: 170, endPoint x: 469, endPoint y: 219, distance: 203.9
click at [469, 219] on div "/ Score: 8 + 4 25 % Mastered Review: 2025-09-22 那 是你的铅笔吗？ Is that your pencil? …" at bounding box center [396, 310] width 682 height 445
copy div "那 是你的铅笔吗？ Is that your pencil? nà shi nǐ de qiān bǐ ma"
click at [445, 291] on button "Next" at bounding box center [440, 287] width 81 height 33
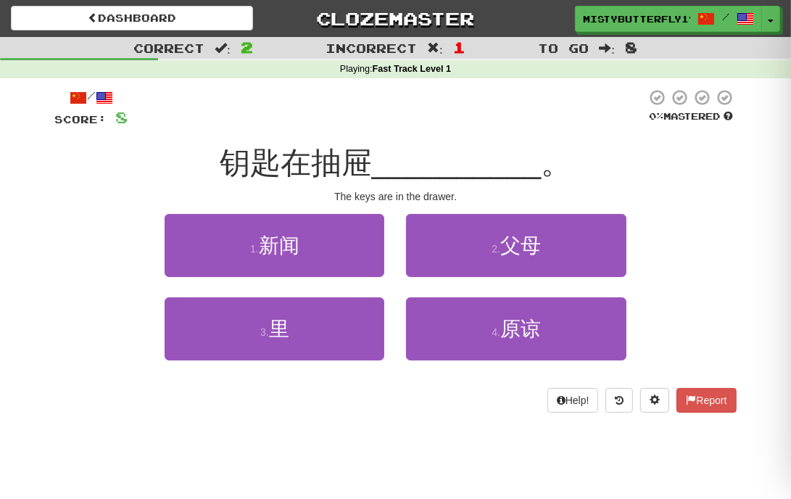
click at [393, 281] on div "1 . 新闻" at bounding box center [275, 255] width 242 height 83
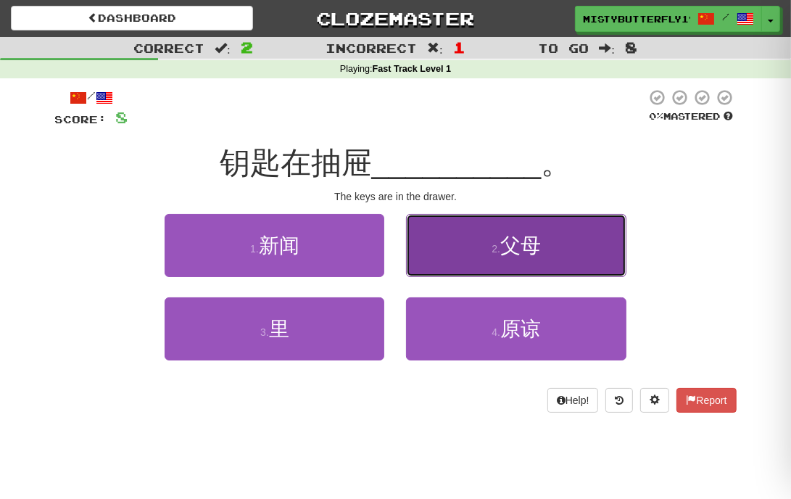
click at [455, 263] on button "2 . 父母" at bounding box center [516, 245] width 220 height 63
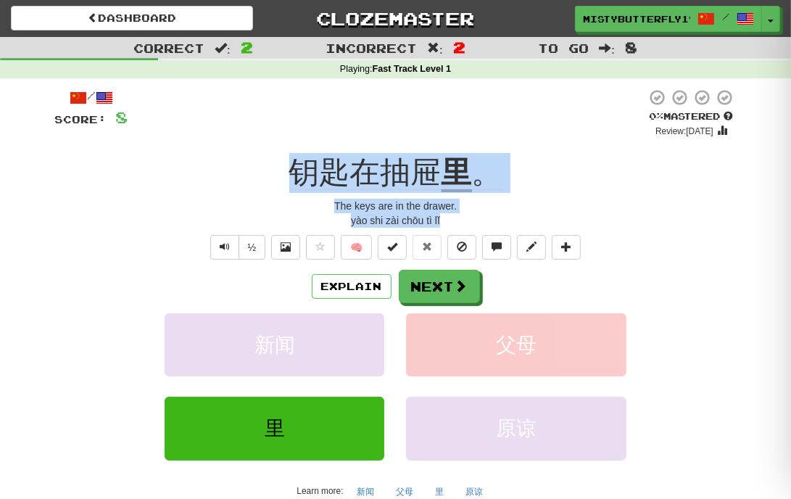
drag, startPoint x: 284, startPoint y: 170, endPoint x: 470, endPoint y: 217, distance: 191.6
click at [470, 217] on div "/ Score: 8 0 % Mastered Review: 2025-09-21 钥匙在抽屉 里 。 The keys are in the drawer…" at bounding box center [396, 310] width 682 height 445
copy div "钥匙在抽屉 里 。 The keys are in the drawer. yào shi zài chōu tì lǐ"
click at [445, 277] on button "Next" at bounding box center [440, 287] width 81 height 33
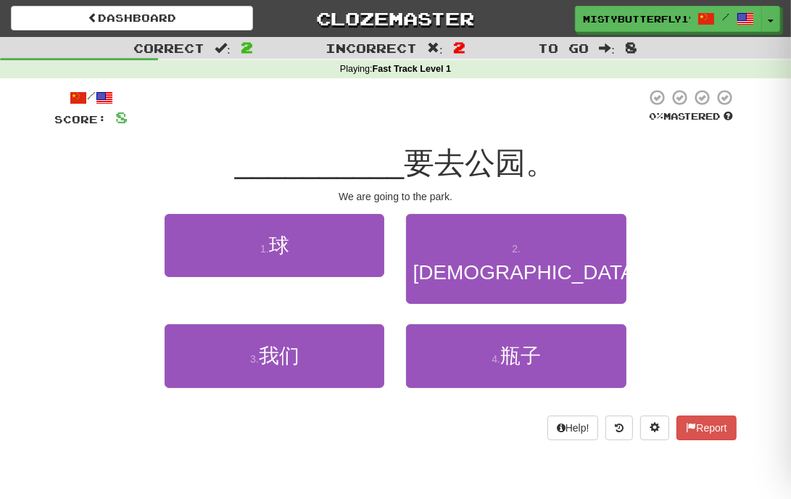
click at [403, 293] on div "2 . 耶稣" at bounding box center [516, 269] width 242 height 111
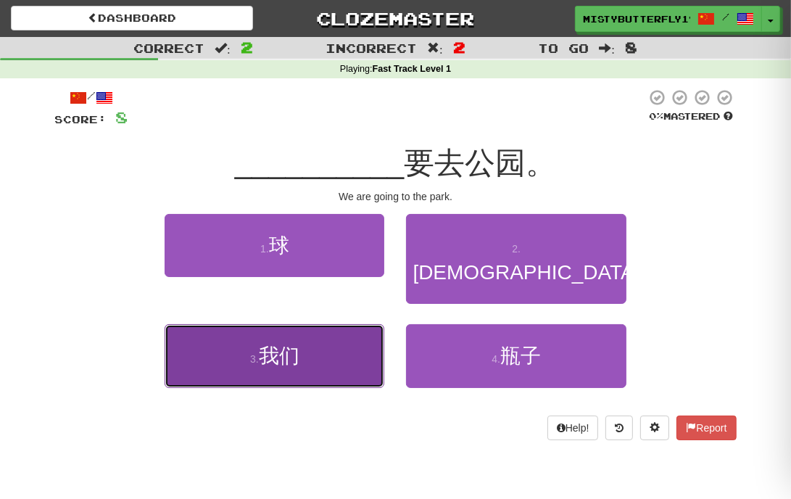
click at [334, 338] on button "3 . 我们" at bounding box center [275, 355] width 220 height 63
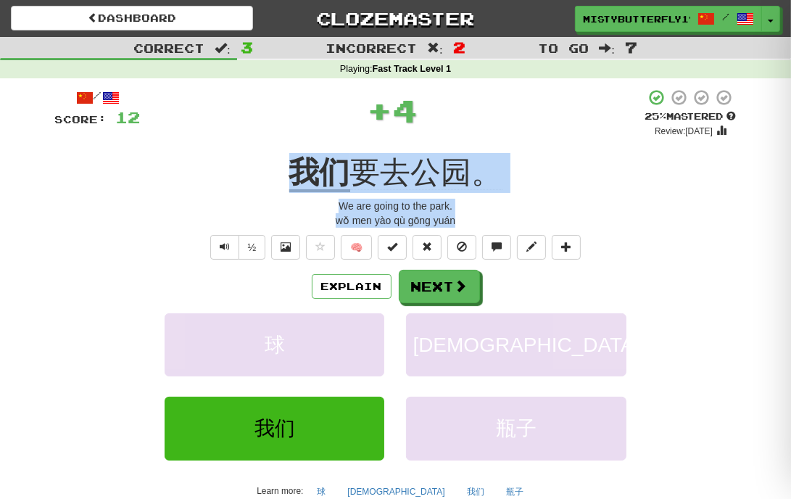
drag, startPoint x: 286, startPoint y: 165, endPoint x: 479, endPoint y: 215, distance: 199.5
click at [479, 215] on div "/ Score: 12 + 4 25 % Mastered Review: 2025-09-22 我们 要去公园。 We are going to the p…" at bounding box center [396, 310] width 682 height 445
copy div "我们 要去公园。 We are going to the park. wǒ men yào qù gōng yuán"
click at [420, 298] on button "Next" at bounding box center [440, 287] width 81 height 33
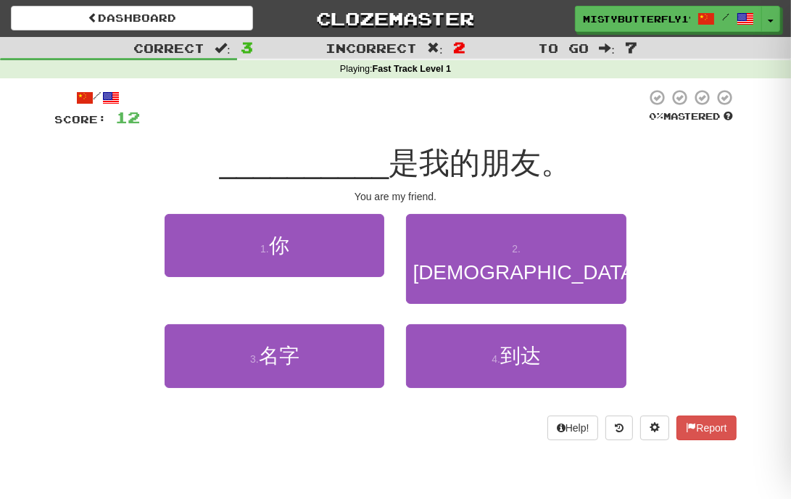
click at [401, 290] on div "2 . 耶稣" at bounding box center [516, 269] width 242 height 111
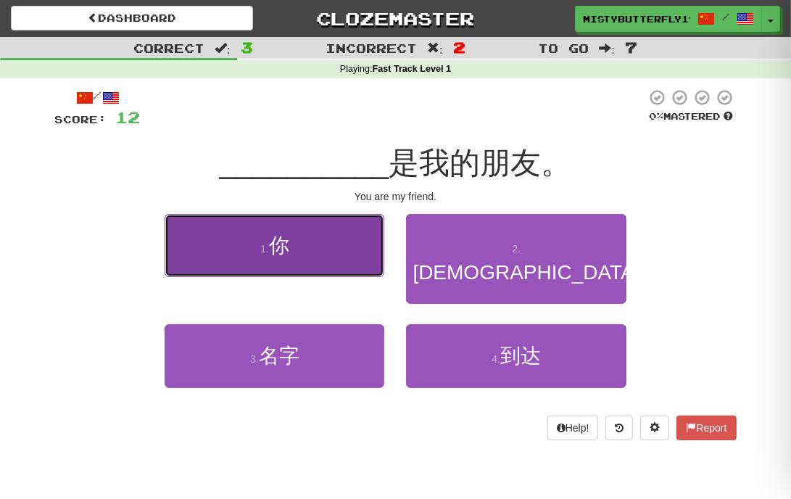
click at [276, 231] on button "1 . 你" at bounding box center [275, 245] width 220 height 63
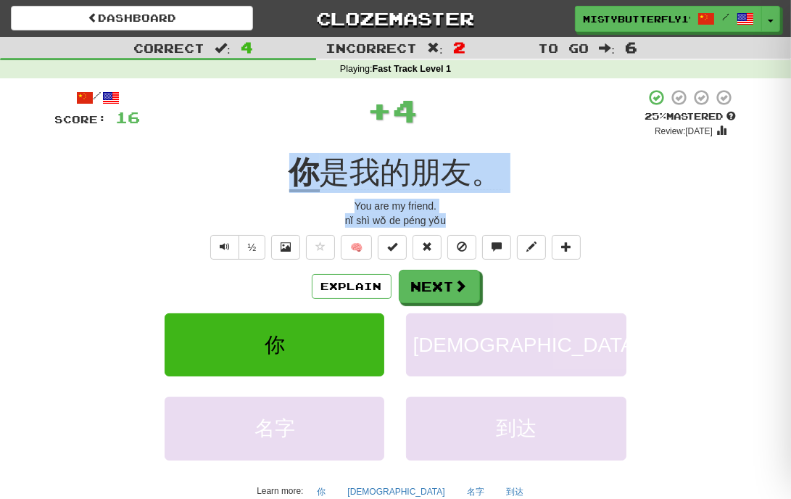
drag, startPoint x: 286, startPoint y: 168, endPoint x: 469, endPoint y: 220, distance: 189.6
click at [469, 220] on div "/ Score: 16 + 4 25 % Mastered Review: 2025-09-22 你 是我的朋友。 You are my friend. nǐ…" at bounding box center [396, 310] width 682 height 445
copy div "你 是我的朋友。 You are my friend. nǐ shì wǒ de péng yǒu"
click at [447, 286] on button "Next" at bounding box center [440, 287] width 81 height 33
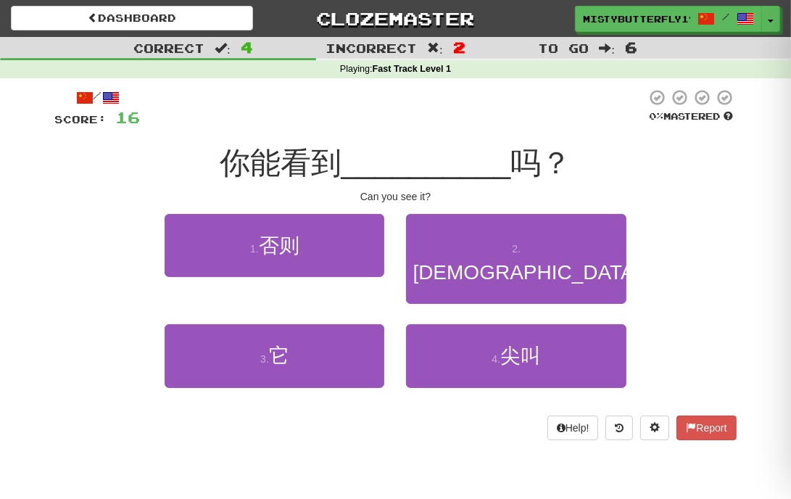
click at [400, 286] on div "2 . 耶稣" at bounding box center [516, 269] width 242 height 111
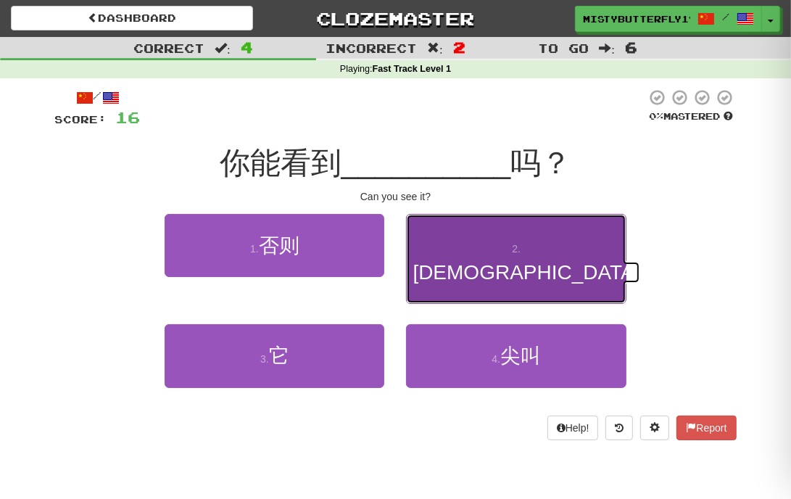
click at [525, 261] on span "耶稣" at bounding box center [526, 272] width 227 height 22
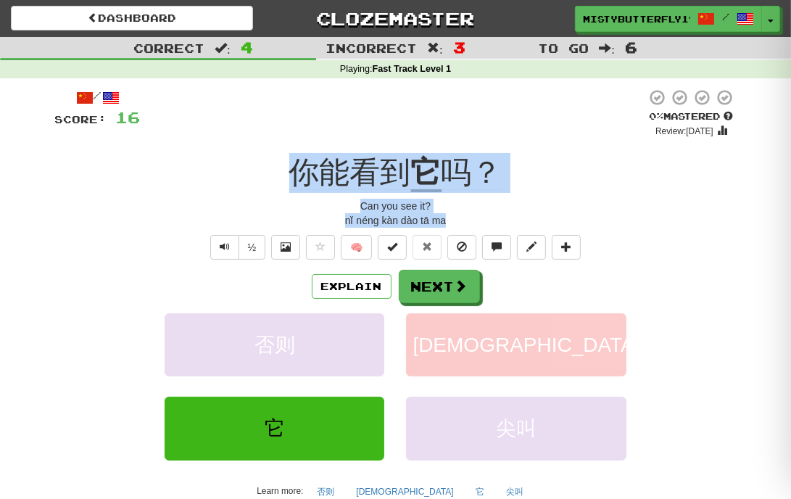
drag, startPoint x: 286, startPoint y: 167, endPoint x: 487, endPoint y: 216, distance: 207.6
click at [487, 216] on div "/ Score: 16 0 % Mastered Review: 2025-09-21 你能看到 它 吗？ Can you see it? nǐ néng k…" at bounding box center [396, 310] width 682 height 445
copy div "你能看到 它 吗？ Can you see it? nǐ néng kàn dào tā ma"
click at [458, 292] on span at bounding box center [461, 286] width 13 height 13
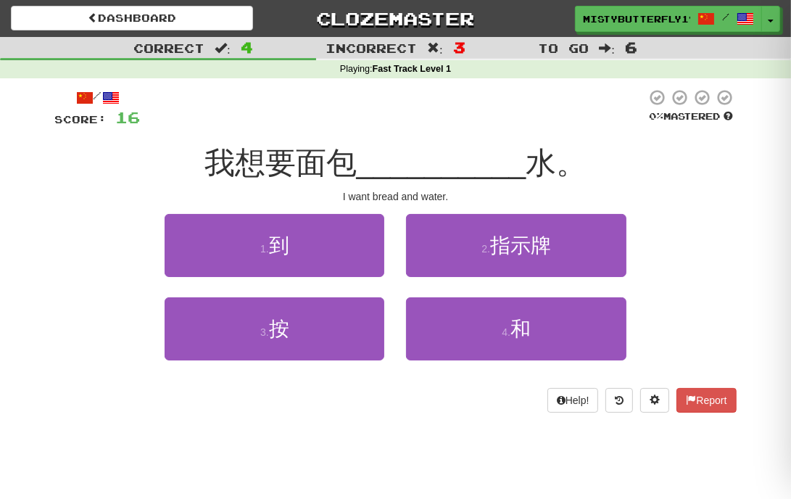
click at [401, 291] on div "2 . 指示牌" at bounding box center [516, 255] width 242 height 83
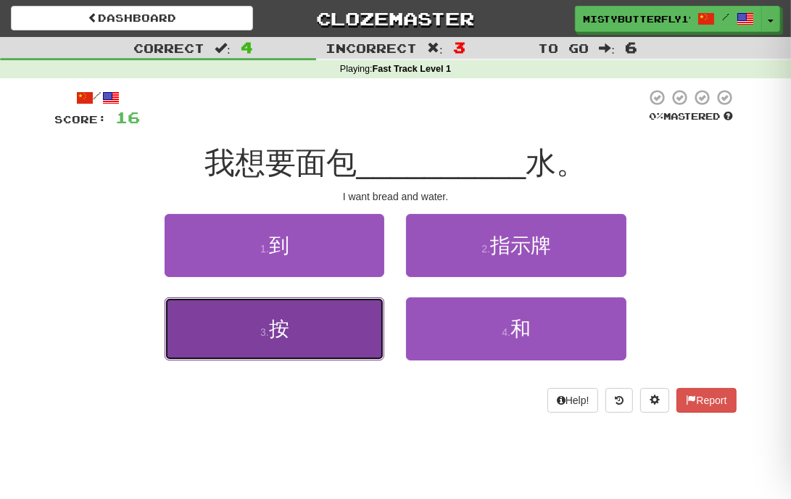
click at [363, 308] on button "3 . 按" at bounding box center [275, 328] width 220 height 63
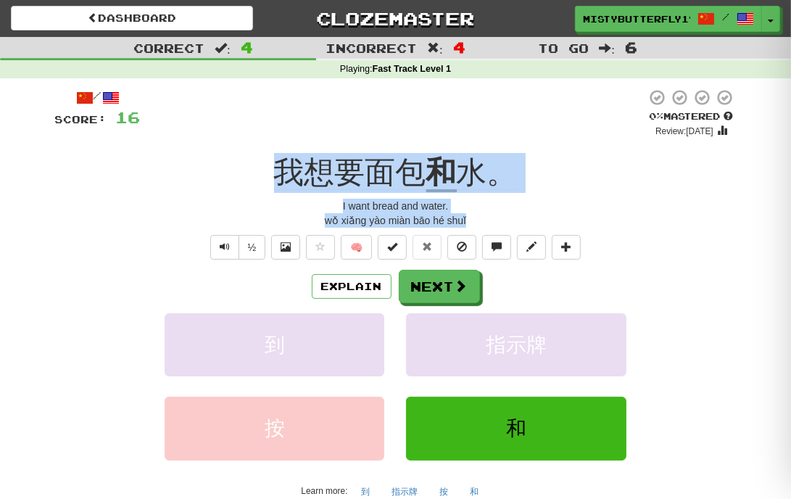
copy div "我想要面包 和 水。 I want bread and water. wǒ xiǎng yào miàn bāo hé shuǐ"
drag, startPoint x: 263, startPoint y: 165, endPoint x: 496, endPoint y: 217, distance: 239.3
click at [496, 217] on div "/ Score: 16 0 % Mastered Review: 2025-09-21 我想要面包 和 水。 I want bread and water. …" at bounding box center [396, 310] width 682 height 445
click at [419, 292] on button "Next" at bounding box center [440, 287] width 81 height 33
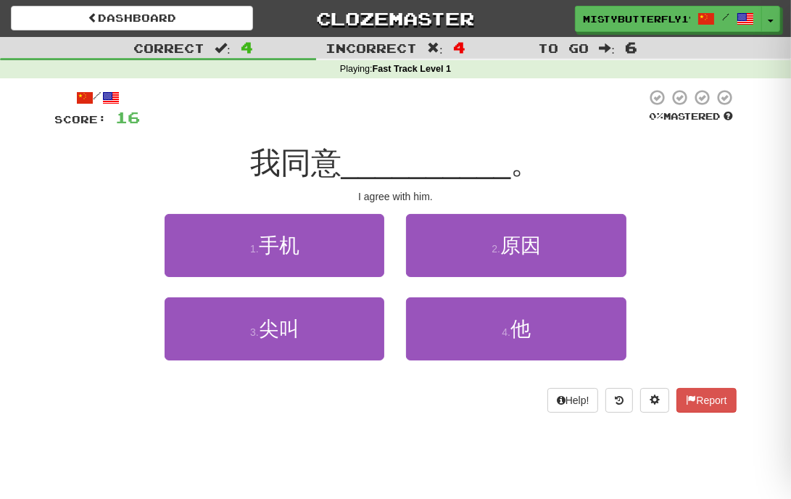
click at [401, 289] on div "2 . 原因" at bounding box center [516, 255] width 242 height 83
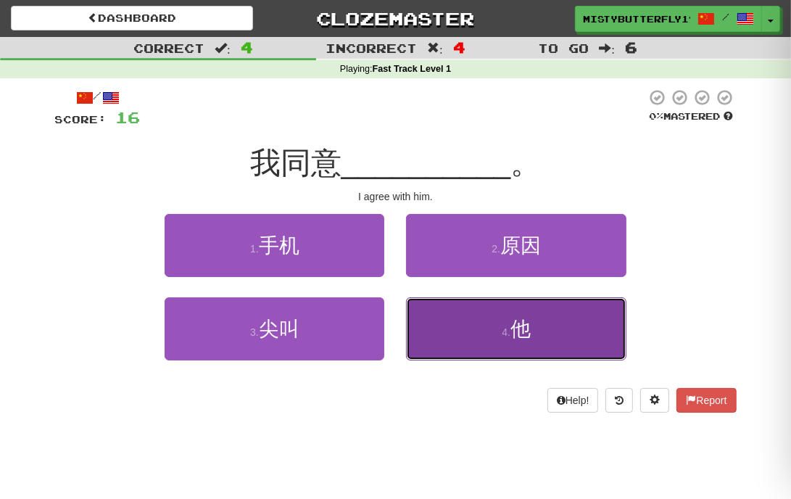
click at [534, 337] on button "4 . 他" at bounding box center [516, 328] width 220 height 63
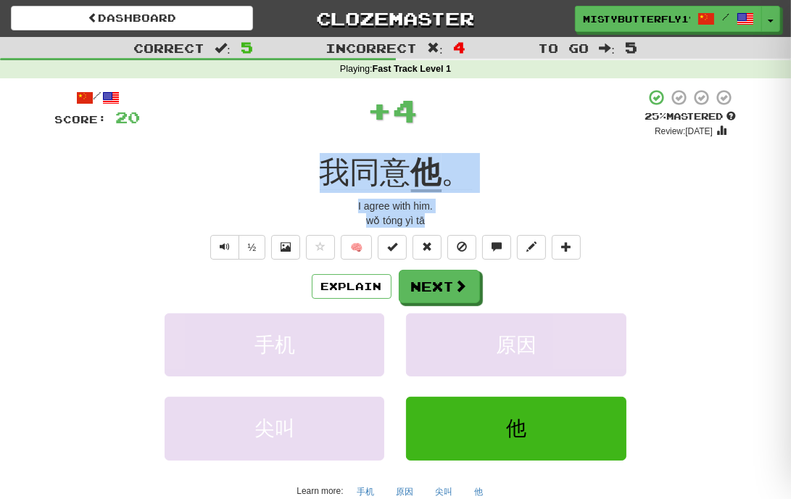
drag, startPoint x: 315, startPoint y: 164, endPoint x: 440, endPoint y: 216, distance: 134.6
click at [440, 216] on div "/ Score: 20 + 4 25 % Mastered Review: 2025-09-22 我同意 他 。 I agree with him. wǒ t…" at bounding box center [396, 310] width 682 height 445
copy div "我同意 他 。 I agree with him. wǒ tóng yì tā"
click at [442, 281] on button "Next" at bounding box center [440, 287] width 81 height 33
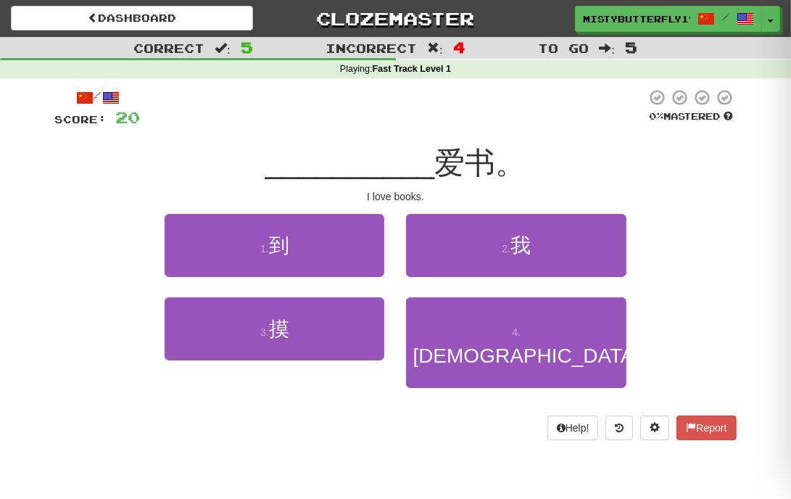
click at [406, 286] on div "2 . 我" at bounding box center [516, 255] width 242 height 83
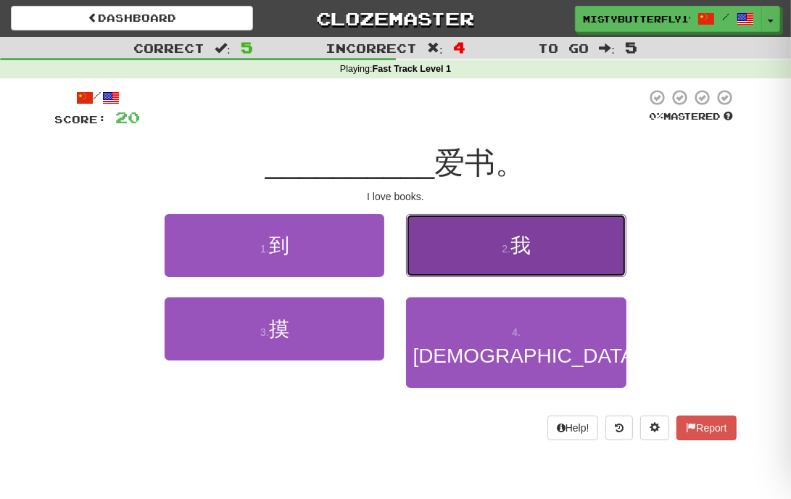
click at [522, 261] on button "2 . 我" at bounding box center [516, 245] width 220 height 63
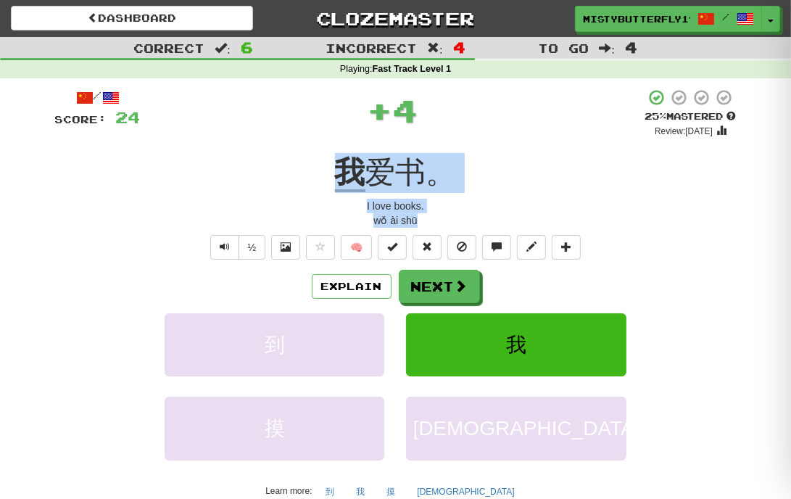
drag, startPoint x: 333, startPoint y: 172, endPoint x: 427, endPoint y: 220, distance: 106.1
click at [427, 220] on div "/ Score: 24 + 4 25 % Mastered Review: 2025-09-22 我 爱书。 I love books. wǒ ài shū …" at bounding box center [396, 310] width 682 height 445
copy div "我 爱书。 I love books. wǒ ài shū"
click at [426, 275] on button "Next" at bounding box center [440, 287] width 81 height 33
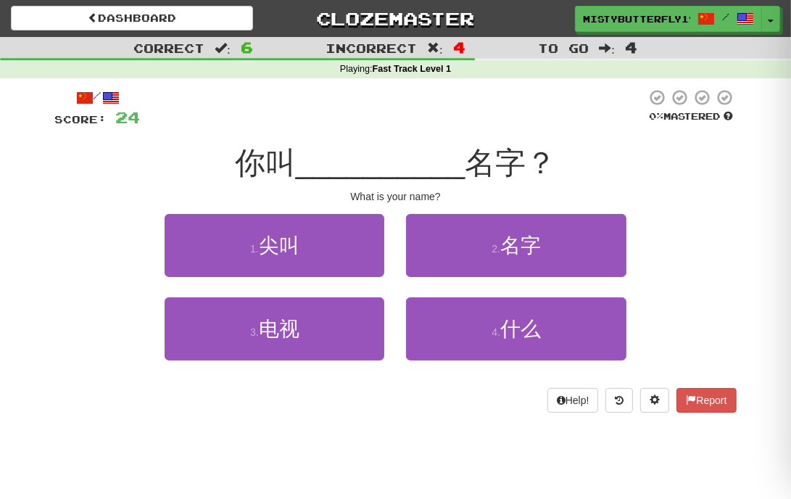
click at [403, 282] on div "2 . 名字" at bounding box center [516, 255] width 242 height 83
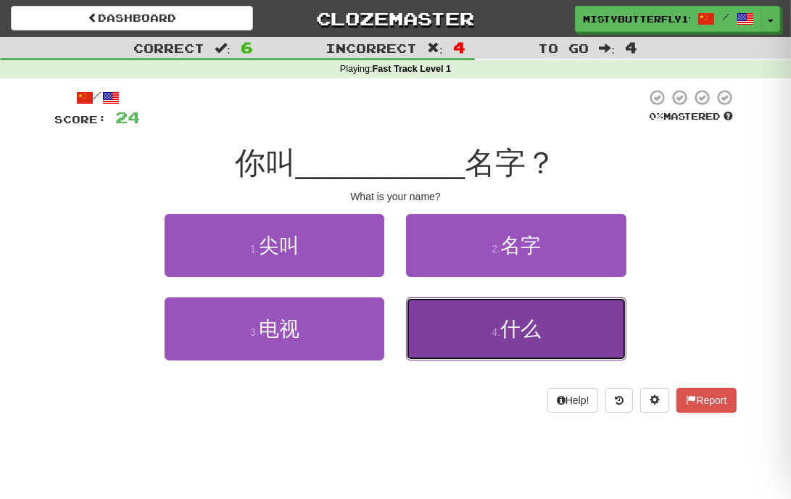
click at [495, 333] on small "4 ." at bounding box center [496, 332] width 9 height 12
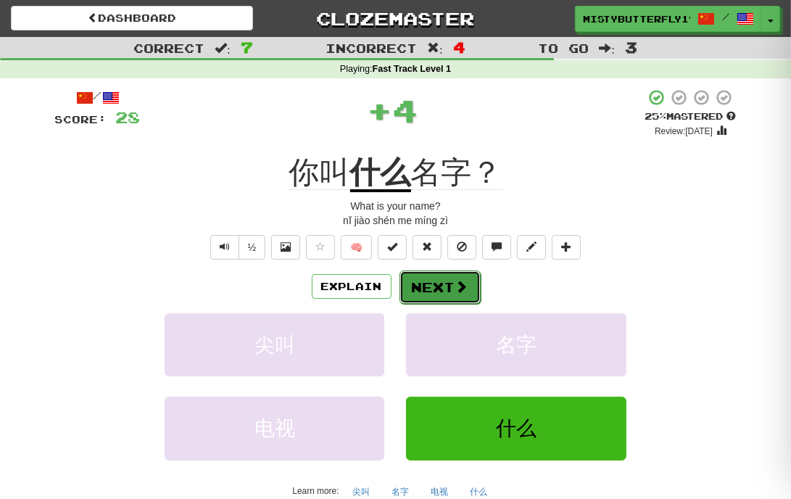
click at [449, 276] on button "Next" at bounding box center [440, 287] width 81 height 33
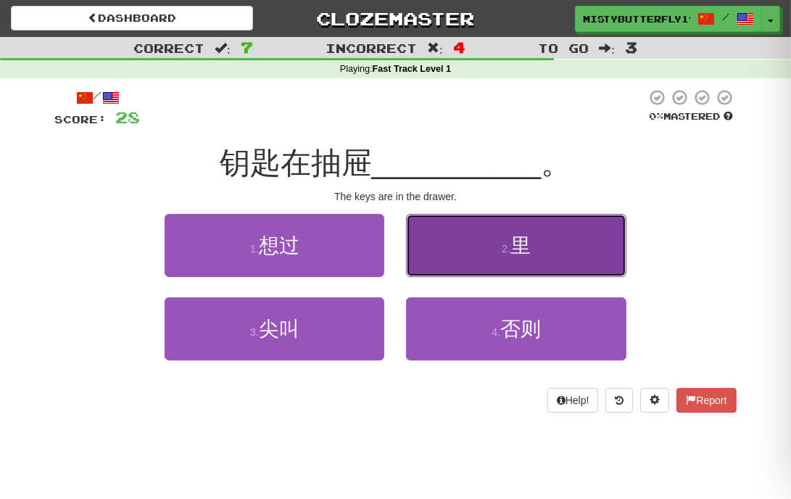
click at [473, 243] on button "2 . 里" at bounding box center [516, 245] width 220 height 63
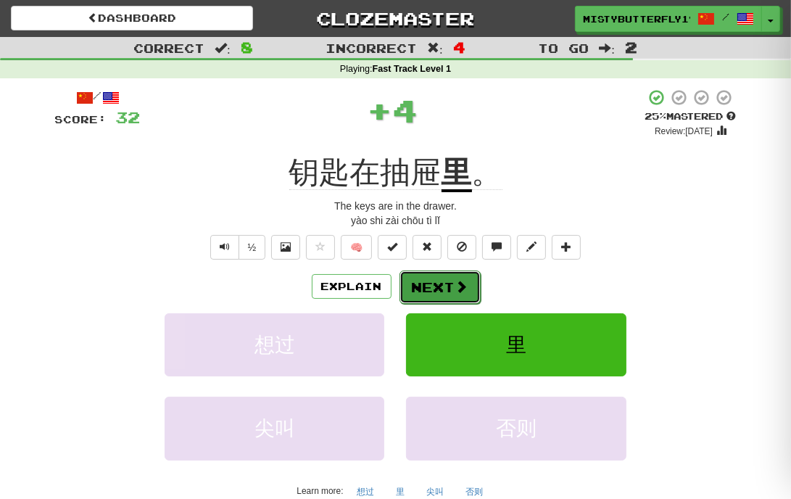
click at [429, 279] on button "Next" at bounding box center [440, 287] width 81 height 33
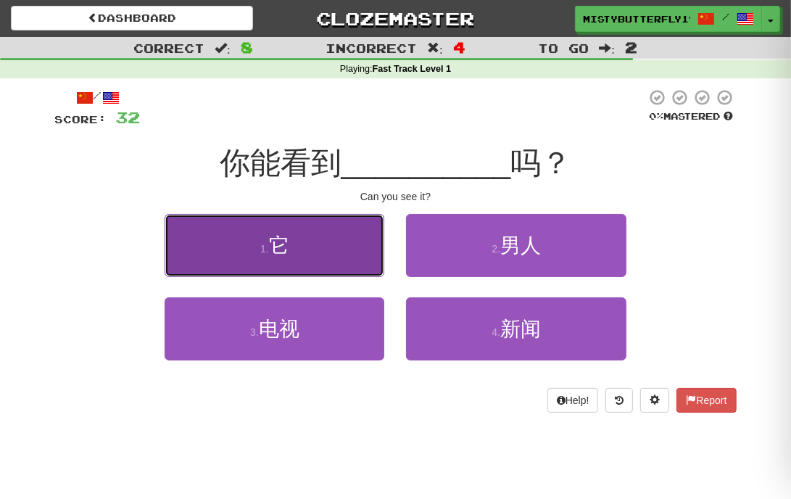
click at [351, 269] on button "1 . 它" at bounding box center [275, 245] width 220 height 63
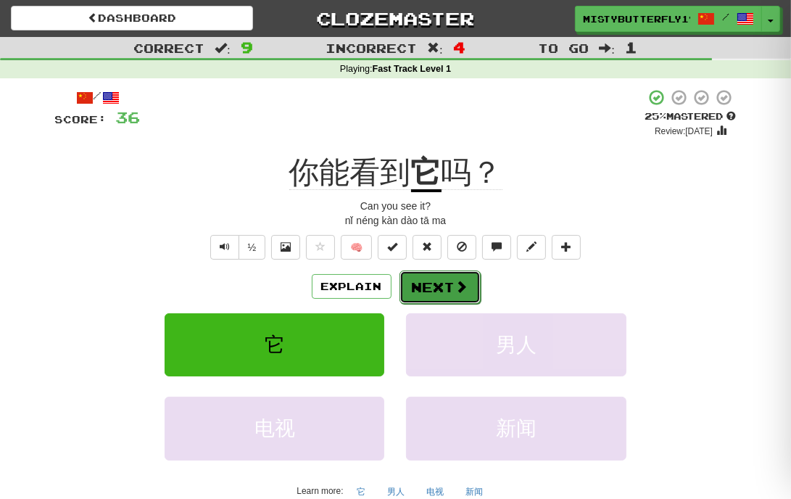
click at [430, 294] on button "Next" at bounding box center [440, 287] width 81 height 33
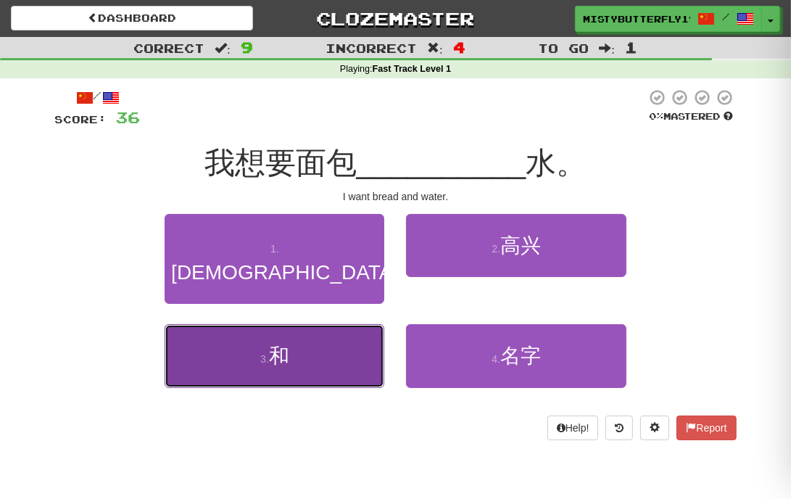
click at [328, 333] on button "3 . 和" at bounding box center [275, 355] width 220 height 63
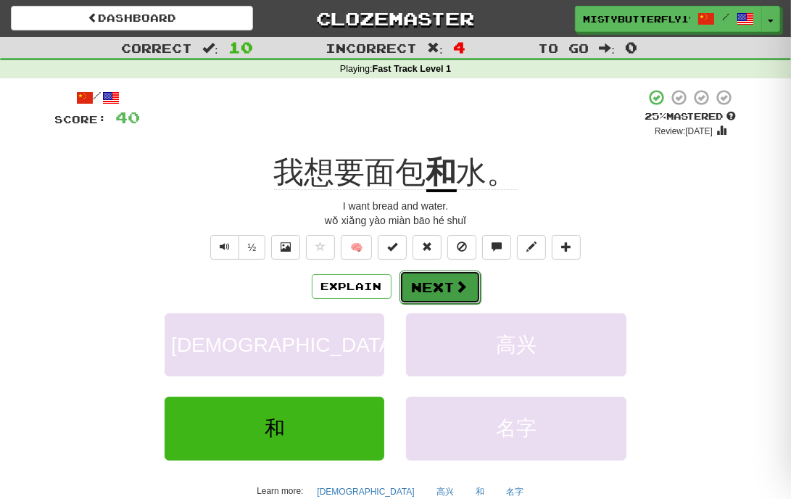
click at [424, 292] on button "Next" at bounding box center [440, 287] width 81 height 33
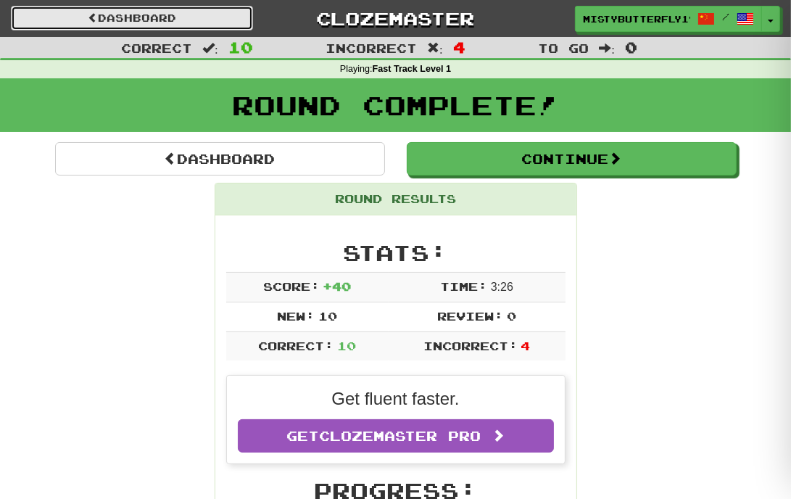
click at [164, 22] on link "Dashboard" at bounding box center [132, 18] width 242 height 25
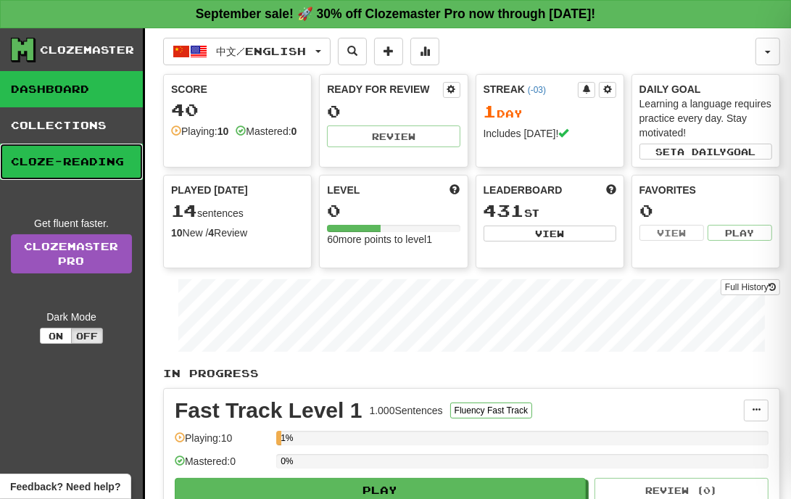
click at [94, 163] on link "Cloze-Reading" at bounding box center [71, 162] width 143 height 36
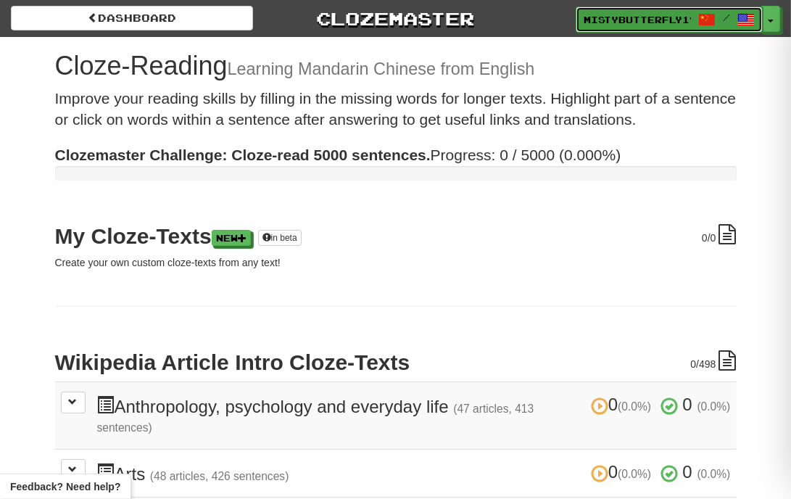
click at [622, 20] on span "MistyButterfly1905" at bounding box center [637, 19] width 107 height 13
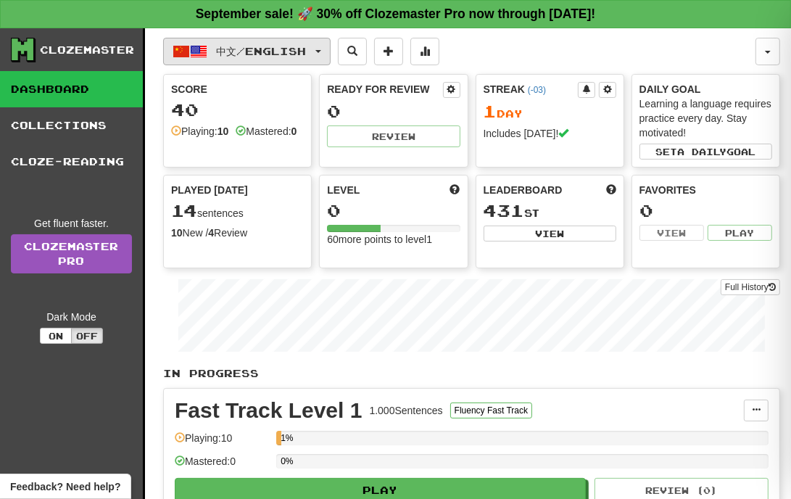
click at [299, 61] on button "中文 / English" at bounding box center [247, 52] width 168 height 28
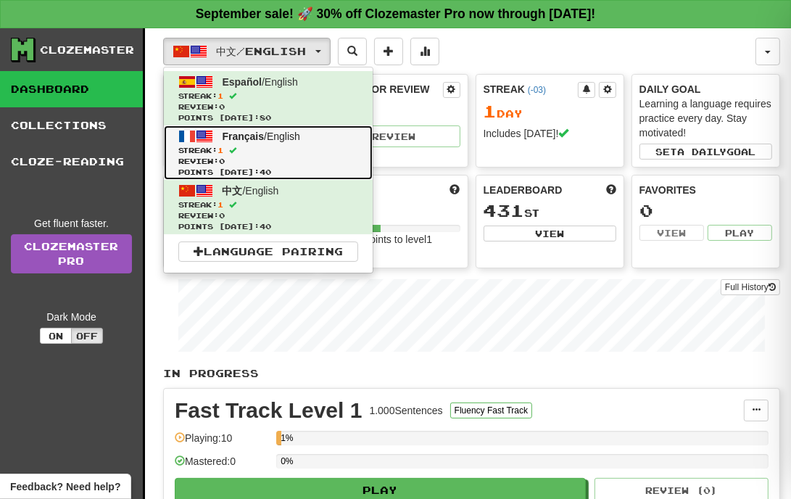
click at [273, 139] on span "Français / English" at bounding box center [262, 137] width 78 height 12
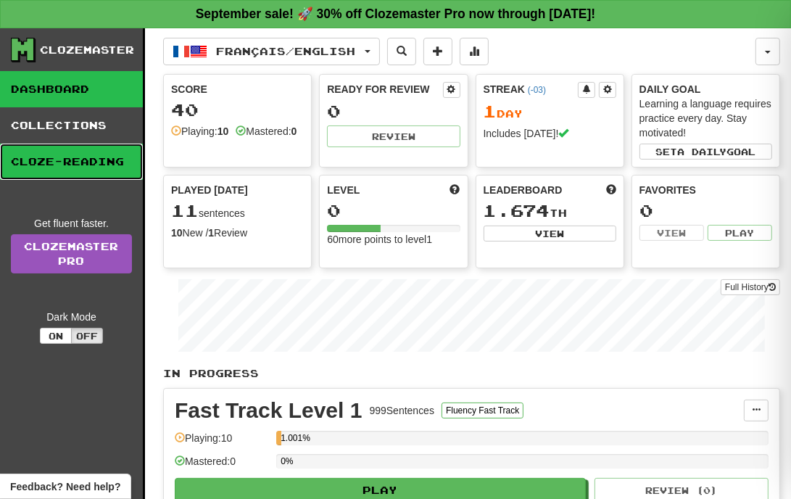
click at [86, 154] on link "Cloze-Reading" at bounding box center [71, 162] width 143 height 36
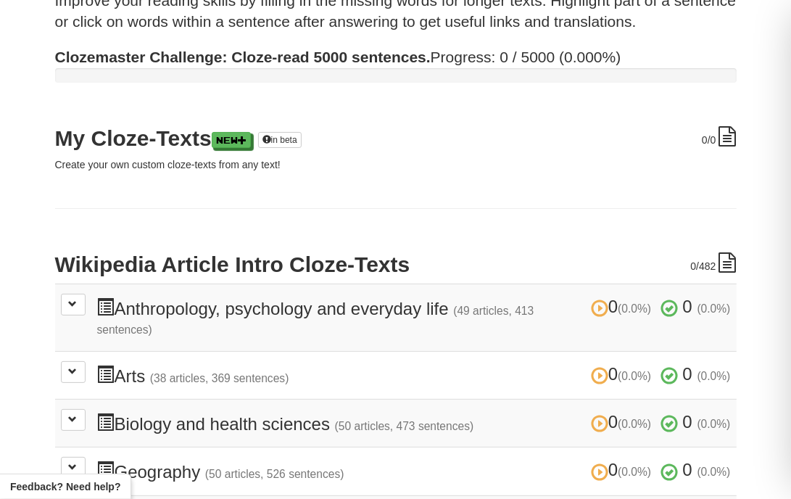
scroll to position [102, 0]
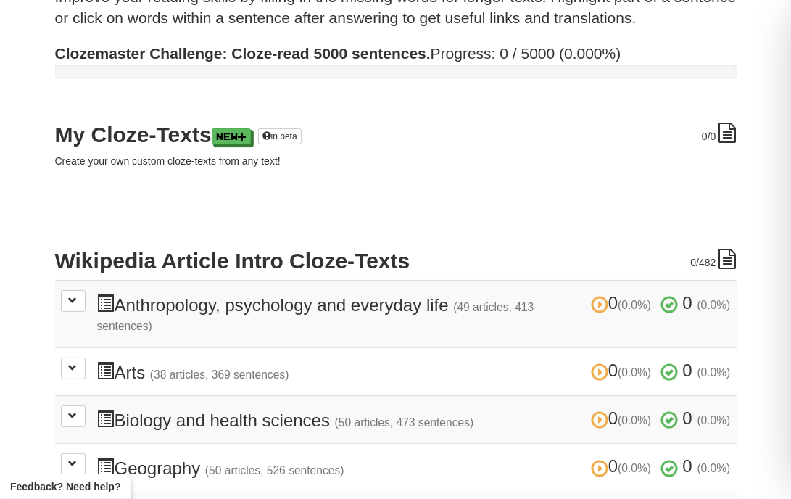
click at [271, 321] on h3 "0 (0.0%) 0 (0.0%) Anthropology, psychology and everyday life (49 articles, 413 …" at bounding box center [414, 314] width 634 height 41
click at [145, 321] on small "(49 articles, 413 sentences)" at bounding box center [315, 316] width 437 height 31
click at [82, 303] on button at bounding box center [73, 301] width 25 height 22
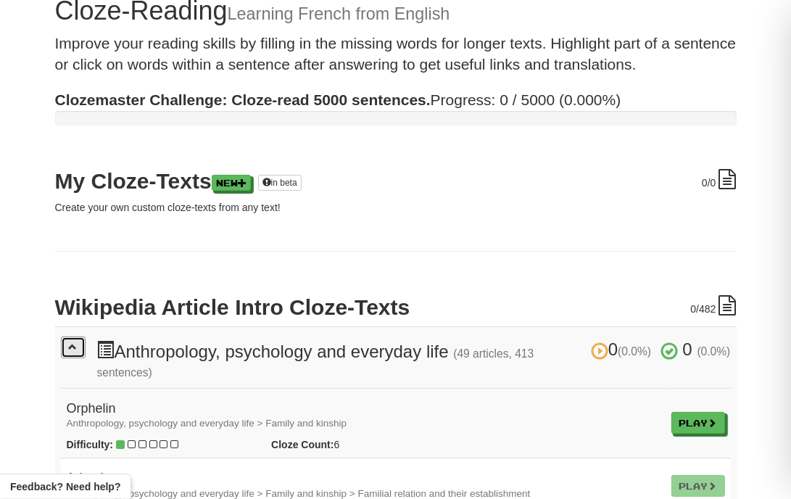
scroll to position [0, 0]
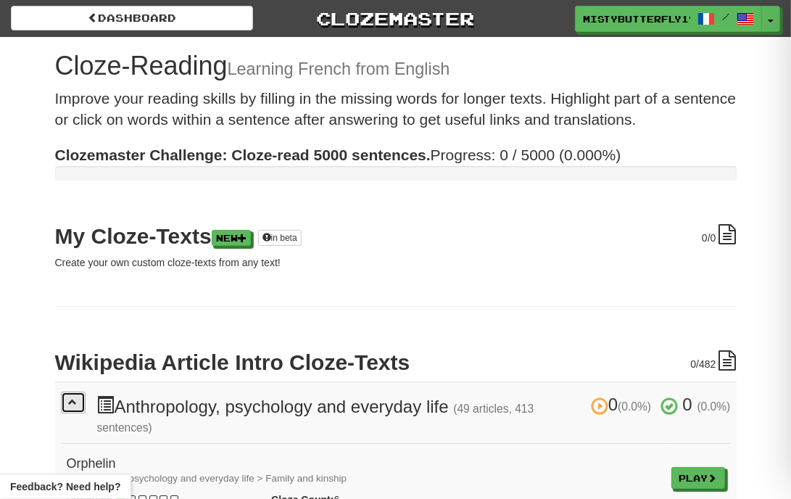
click at [72, 405] on span at bounding box center [73, 401] width 9 height 9
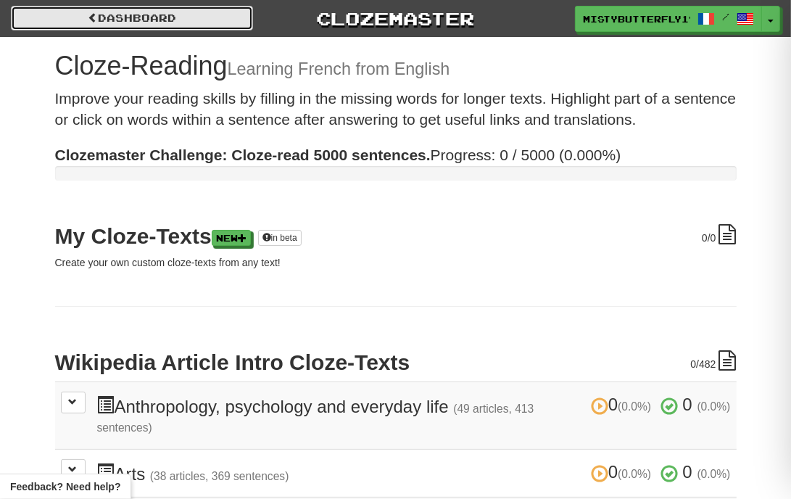
click at [133, 17] on link "Dashboard" at bounding box center [132, 18] width 242 height 25
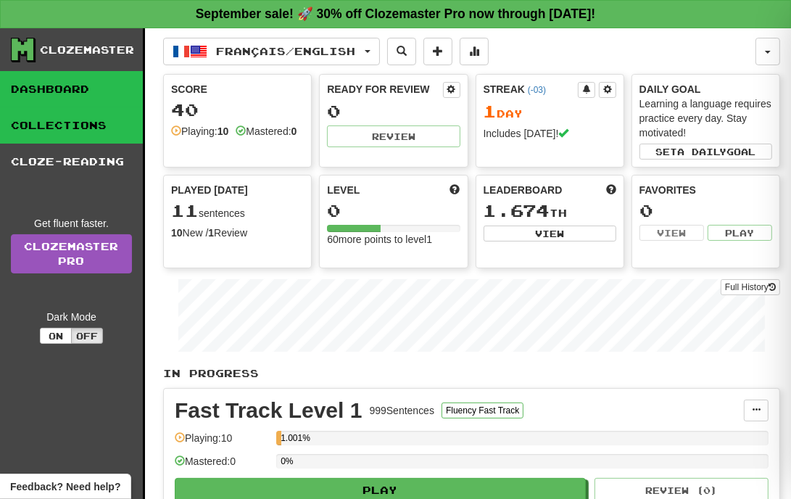
click at [52, 130] on link "Collections" at bounding box center [71, 125] width 143 height 36
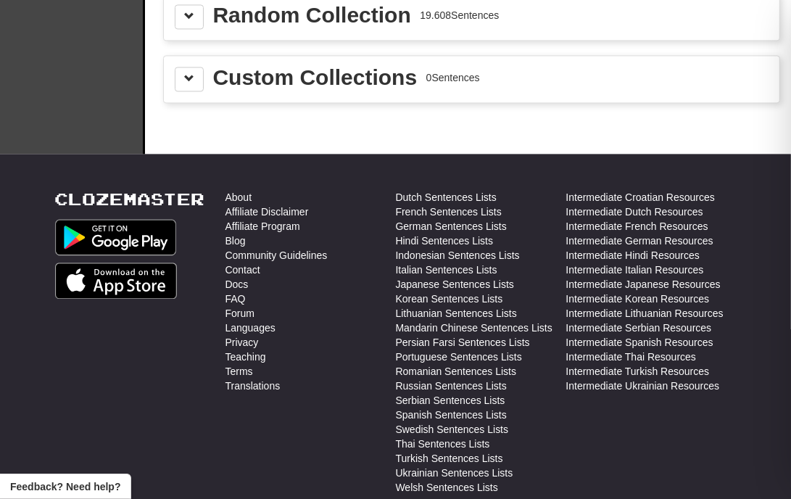
scroll to position [2253, 0]
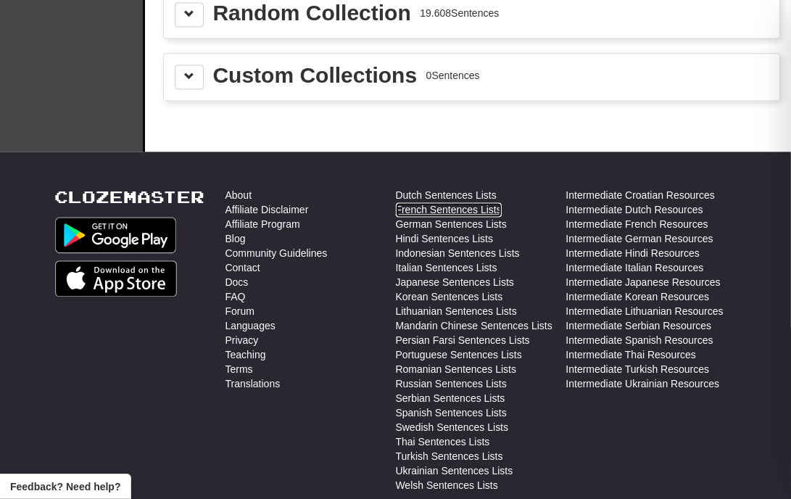
click at [418, 202] on link "French Sentences Lists" at bounding box center [449, 209] width 106 height 15
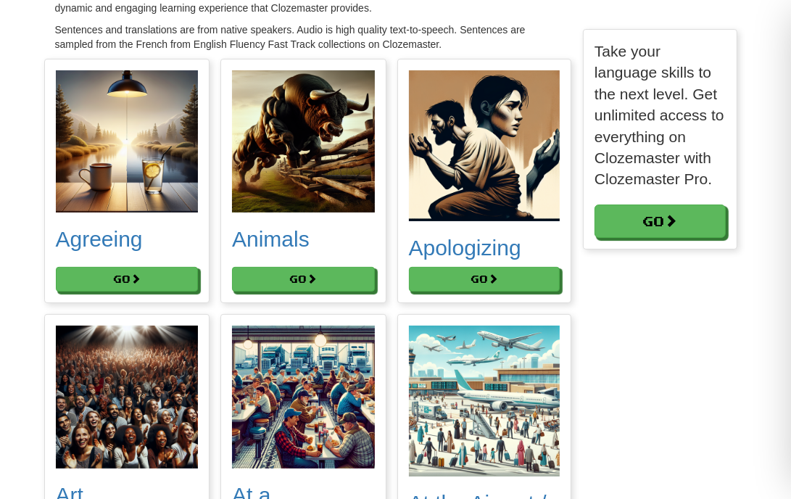
scroll to position [179, 0]
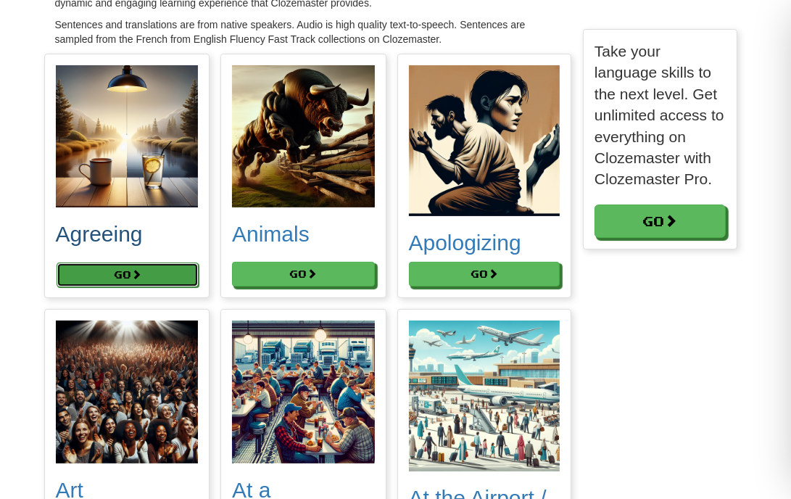
click at [134, 281] on button "Go" at bounding box center [128, 275] width 143 height 25
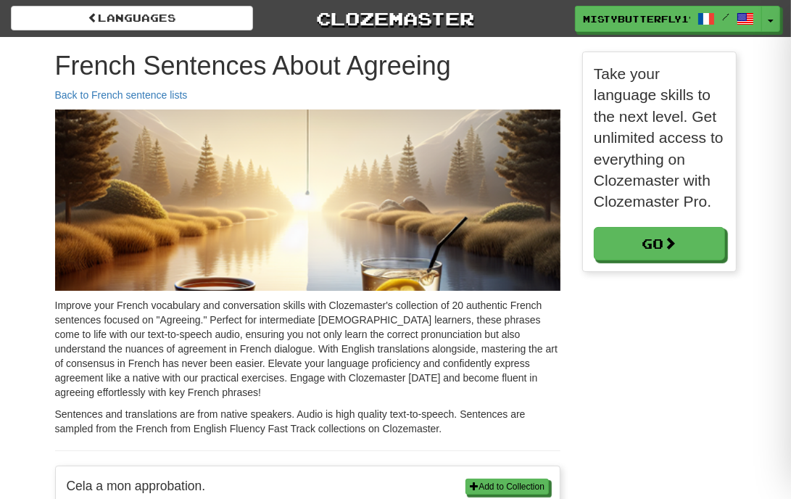
scroll to position [220, 154]
click at [389, 22] on link "Clozemaster" at bounding box center [396, 18] width 242 height 25
